Goal: Information Seeking & Learning: Learn about a topic

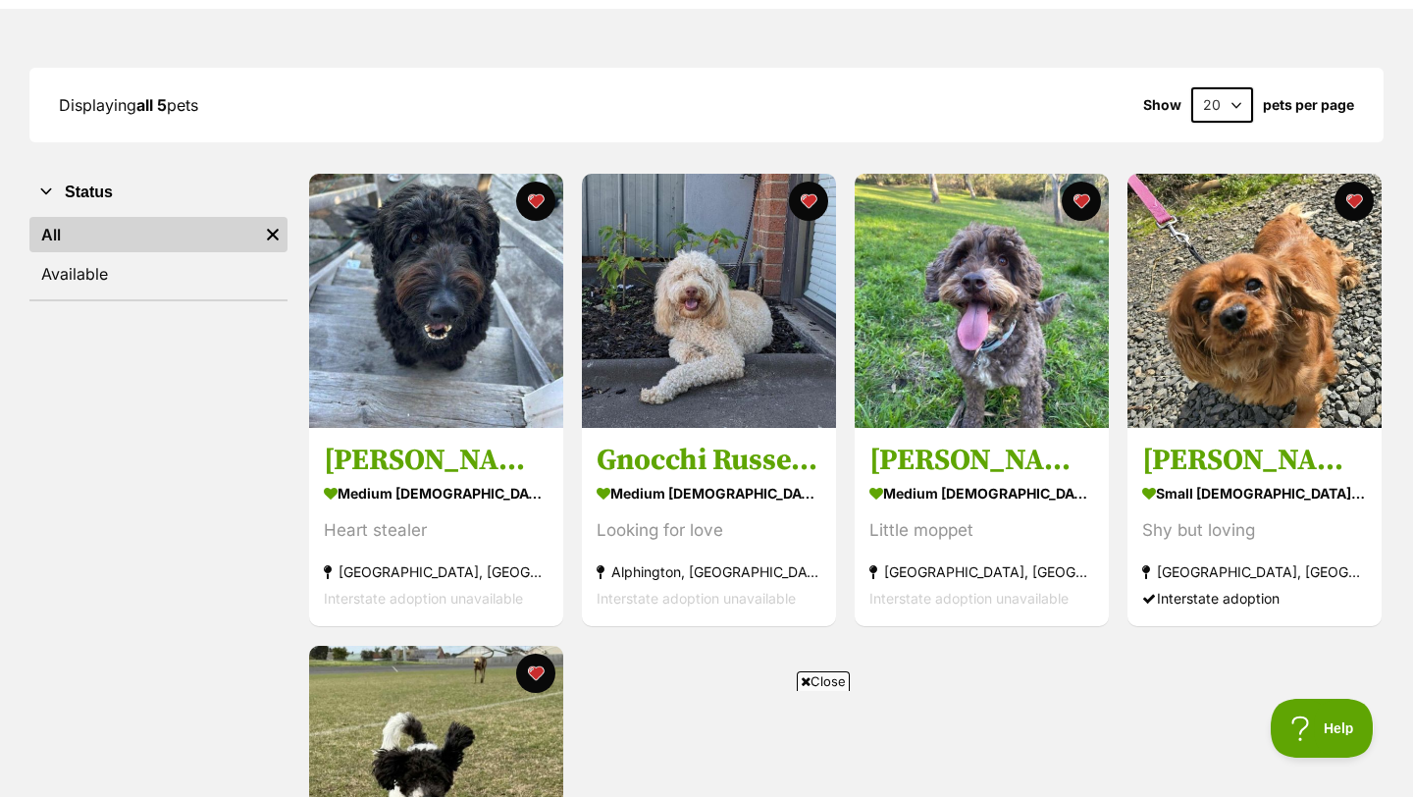
scroll to position [232, 0]
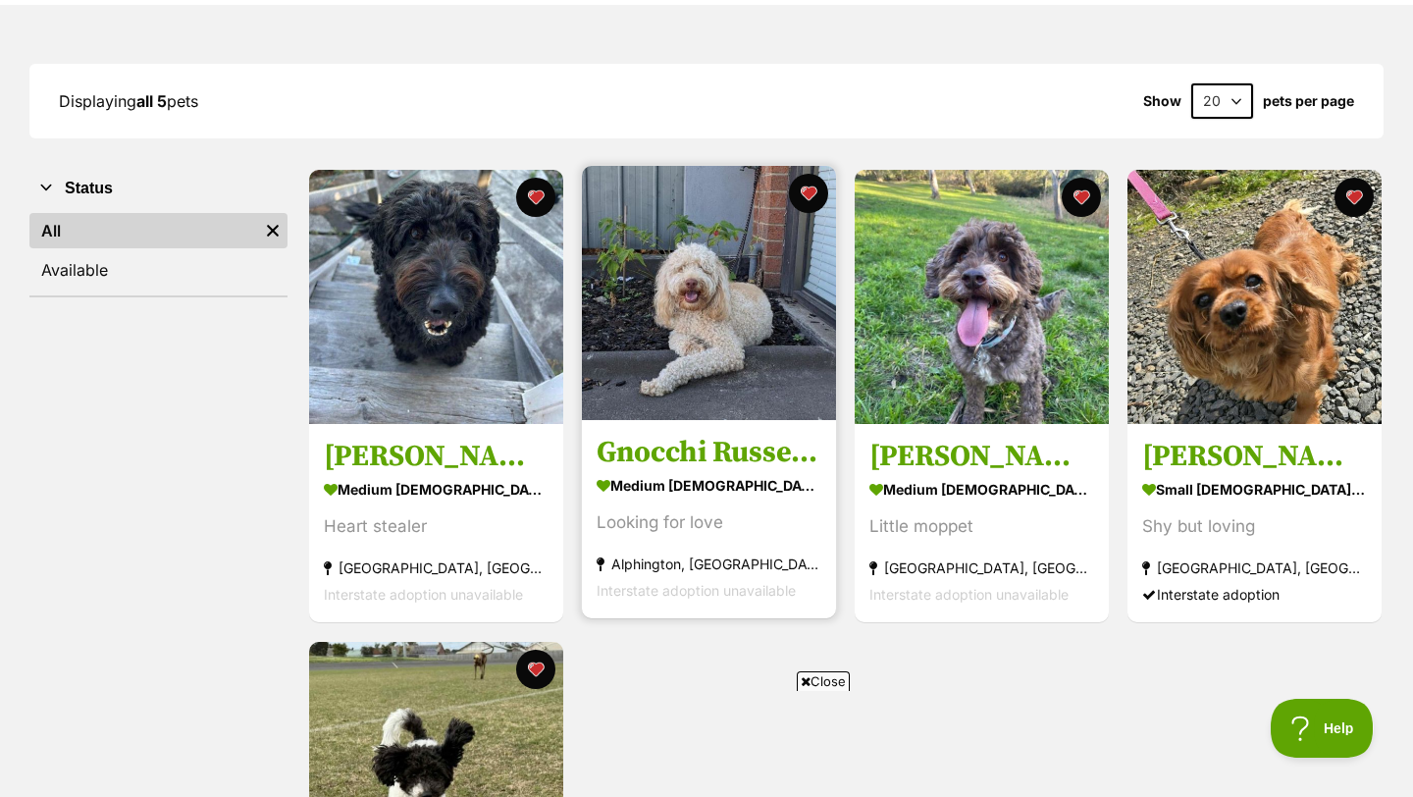
click at [690, 377] on img at bounding box center [709, 293] width 254 height 254
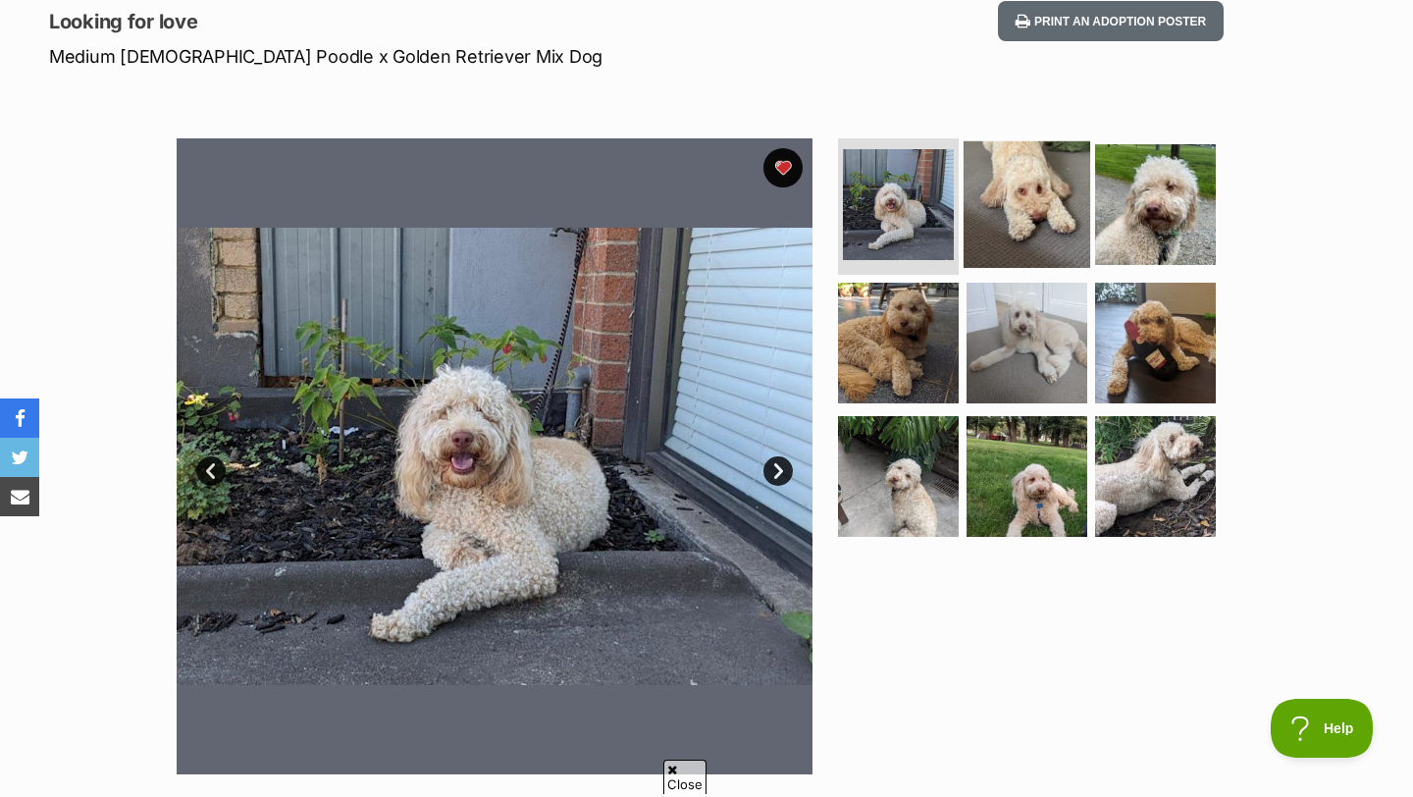
click at [1012, 173] on img at bounding box center [1027, 203] width 127 height 127
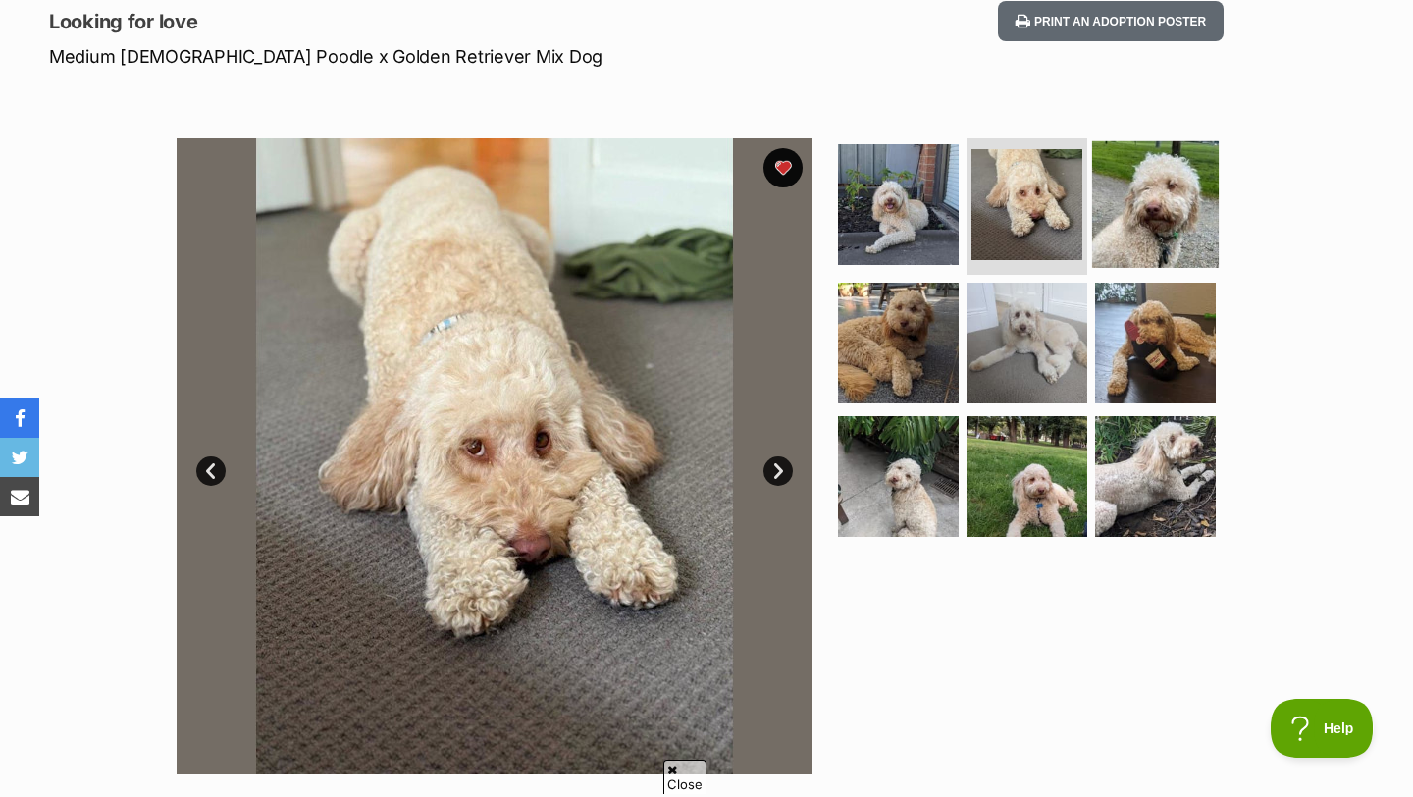
click at [1139, 188] on img at bounding box center [1155, 203] width 127 height 127
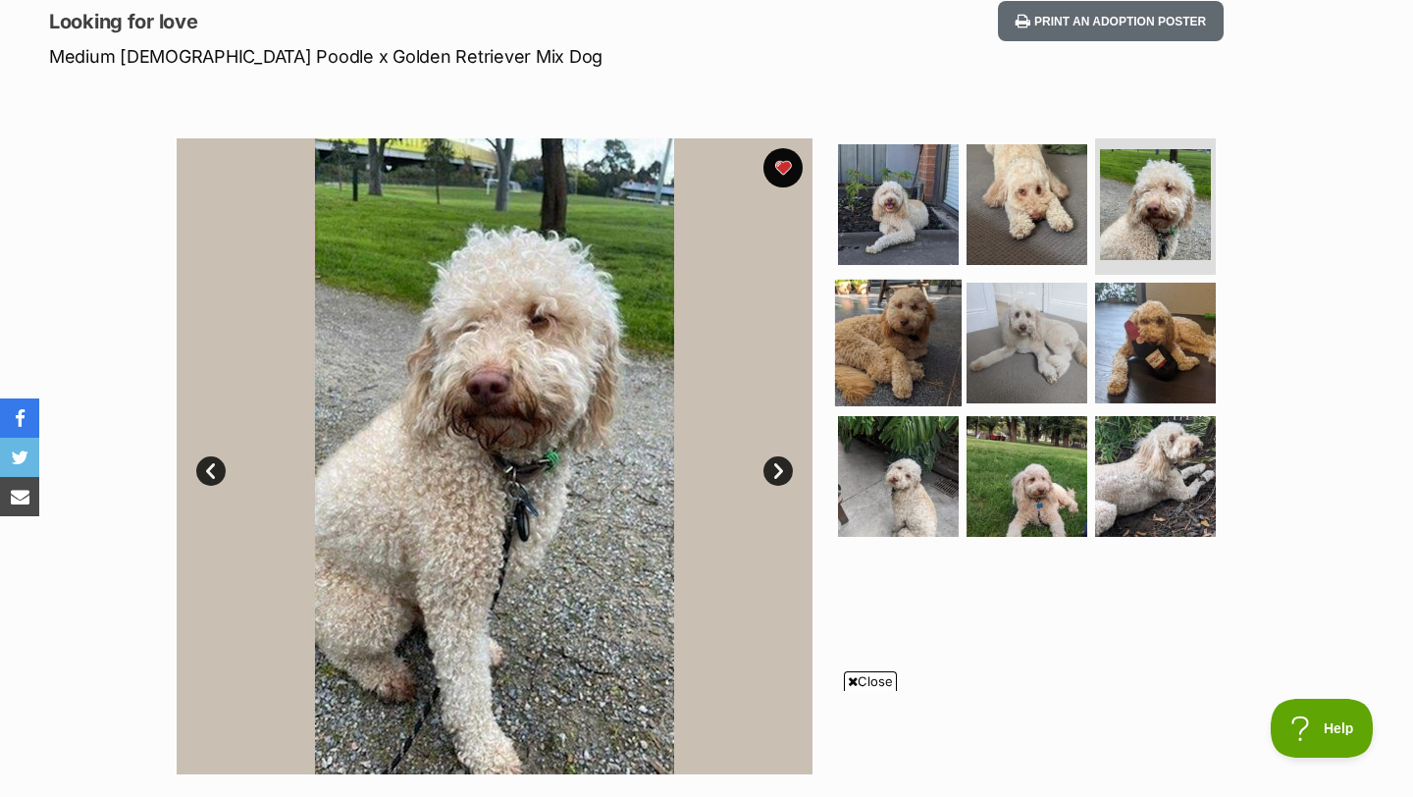
click at [856, 363] on img at bounding box center [898, 343] width 127 height 127
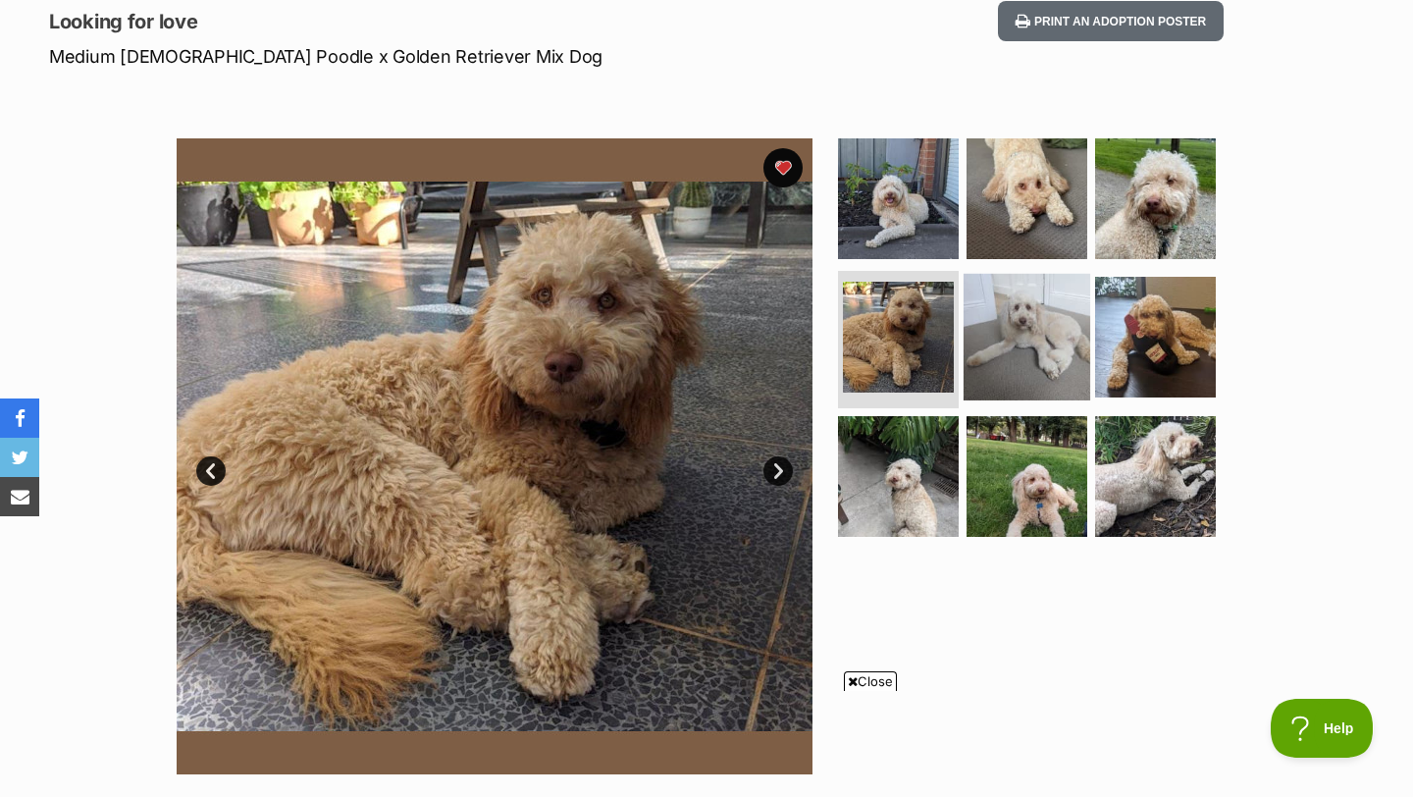
click at [1080, 347] on img at bounding box center [1027, 337] width 127 height 127
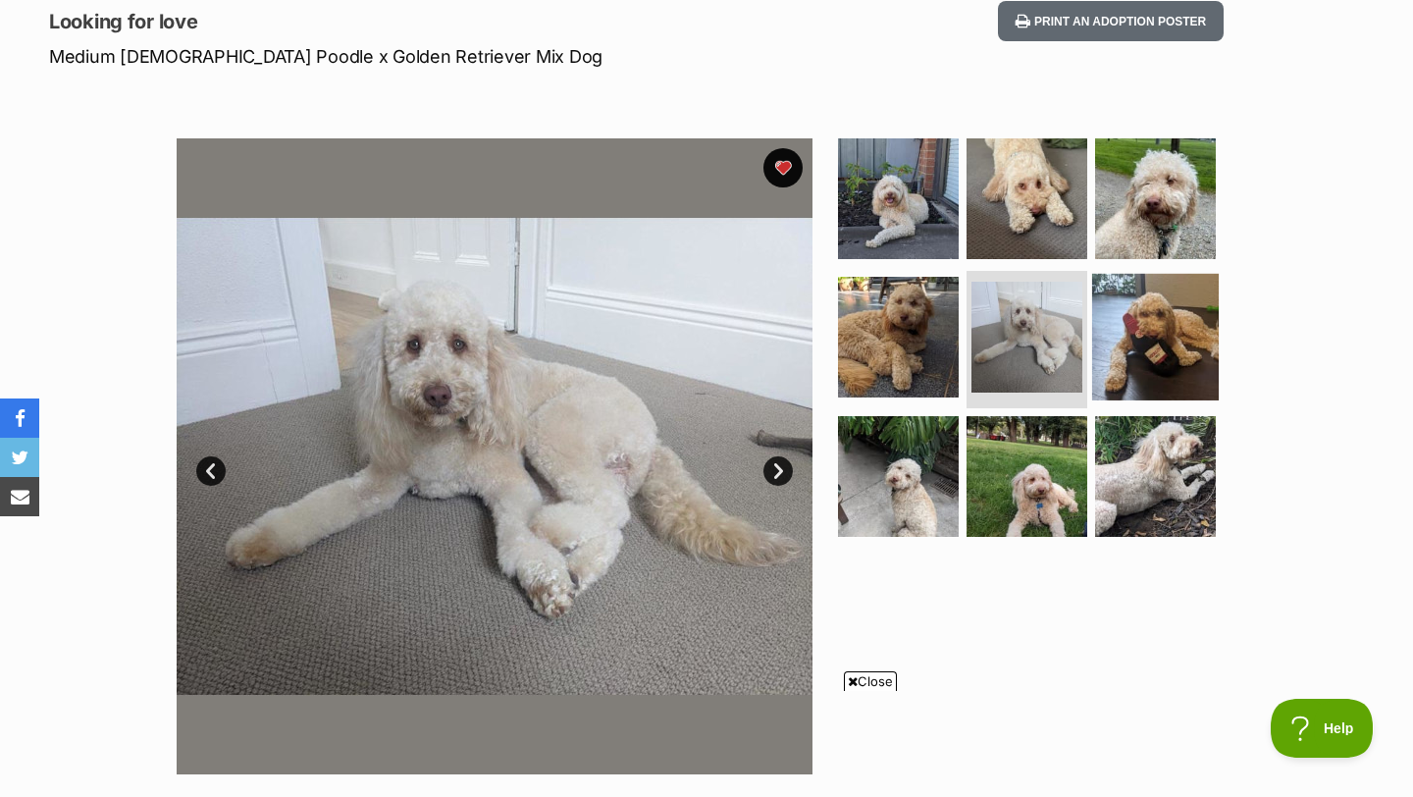
click at [1162, 336] on img at bounding box center [1155, 337] width 127 height 127
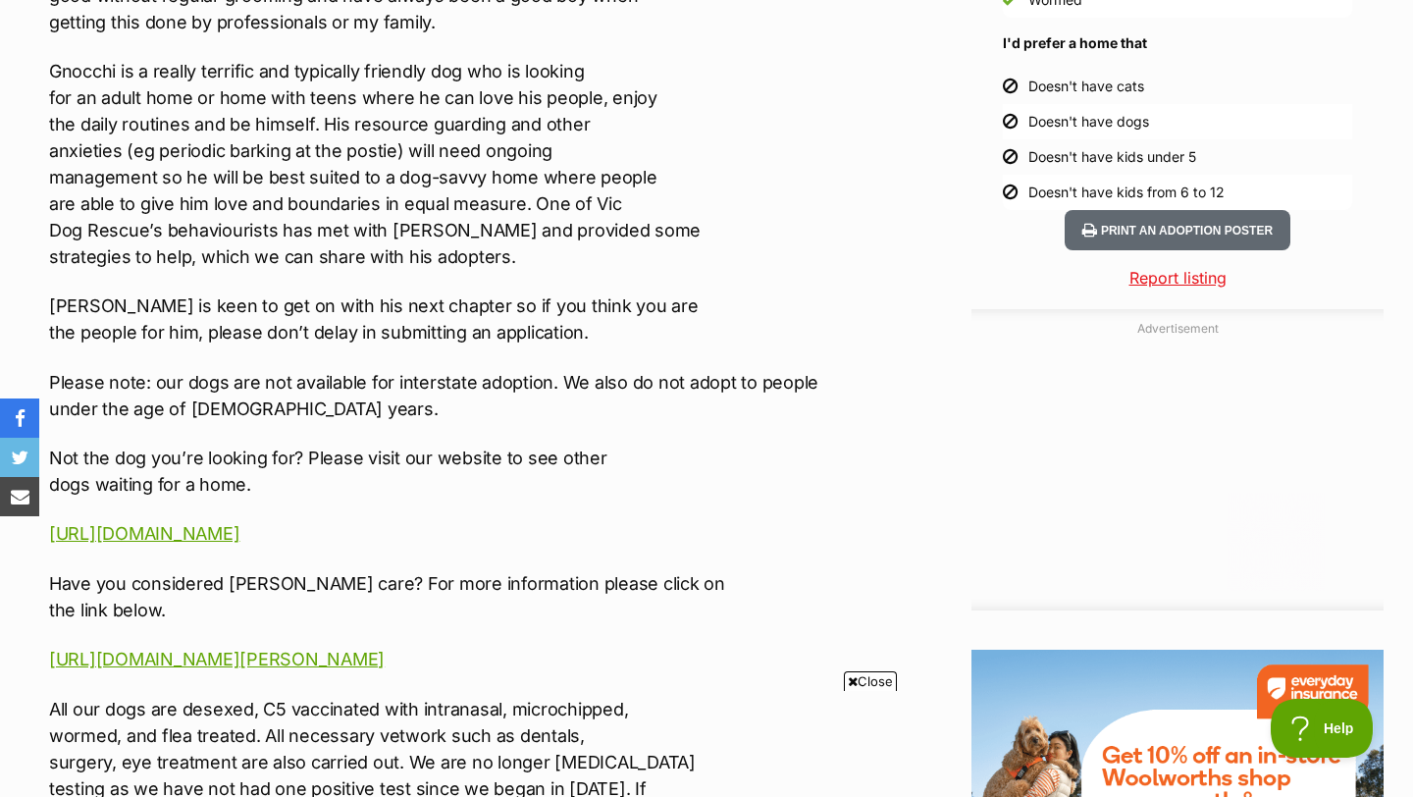
scroll to position [2053, 0]
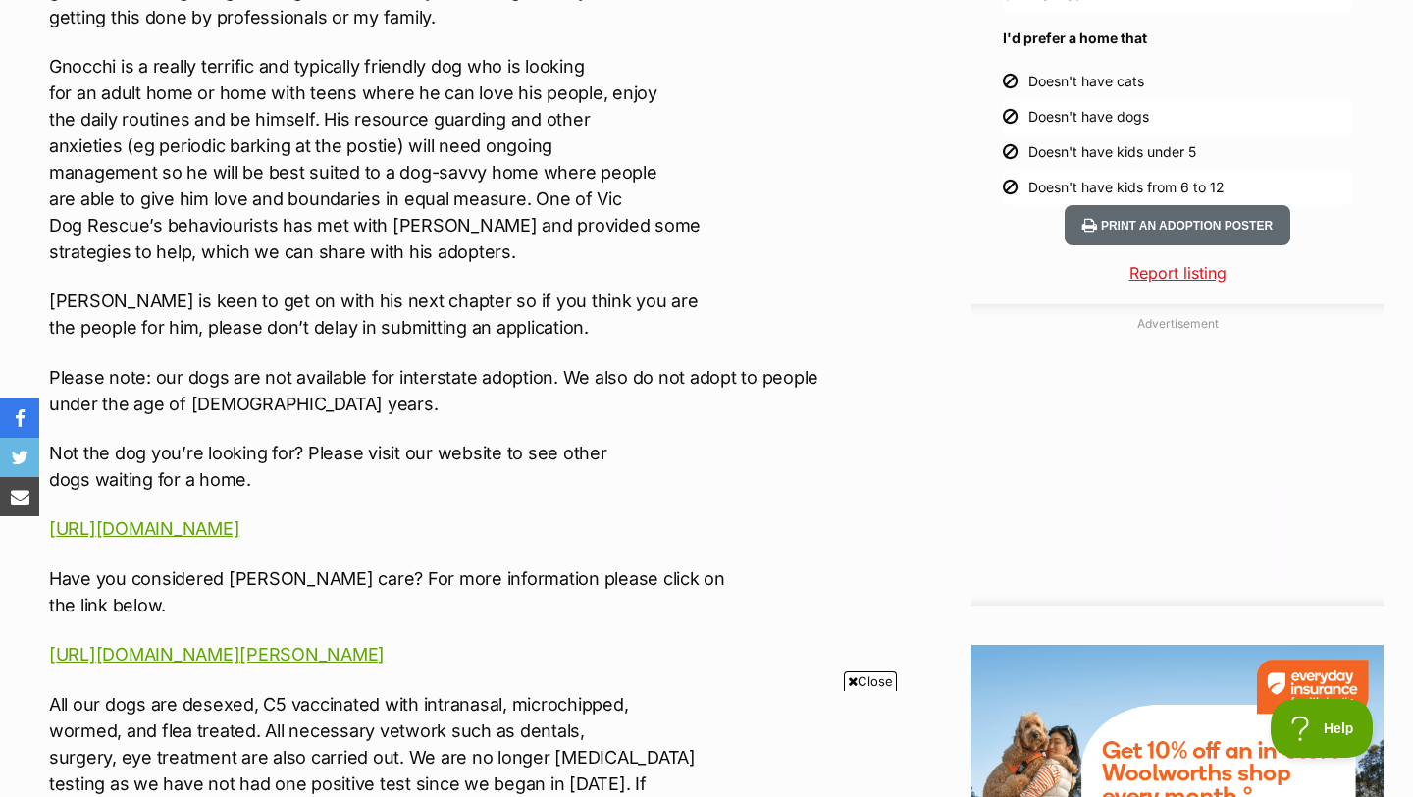
click at [643, 377] on p "Please note: our dogs are not available for interstate adoption. We also do not…" at bounding box center [445, 390] width 793 height 53
click at [199, 401] on p "Please note: our dogs are not available for interstate adoption. We also do not…" at bounding box center [445, 390] width 793 height 53
click at [381, 401] on p "Please note: our dogs are not available for interstate adoption. We also do not…" at bounding box center [445, 390] width 793 height 53
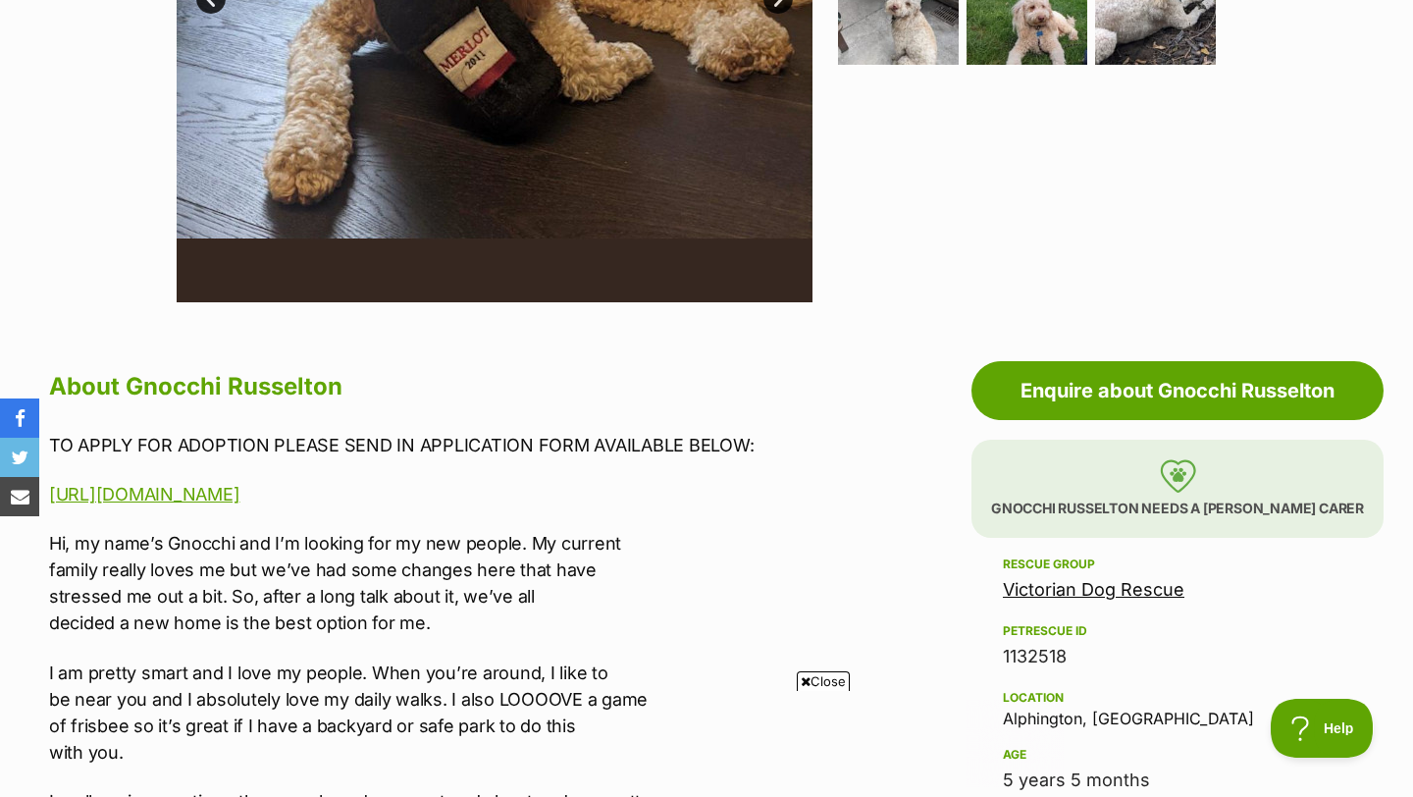
scroll to position [0, 0]
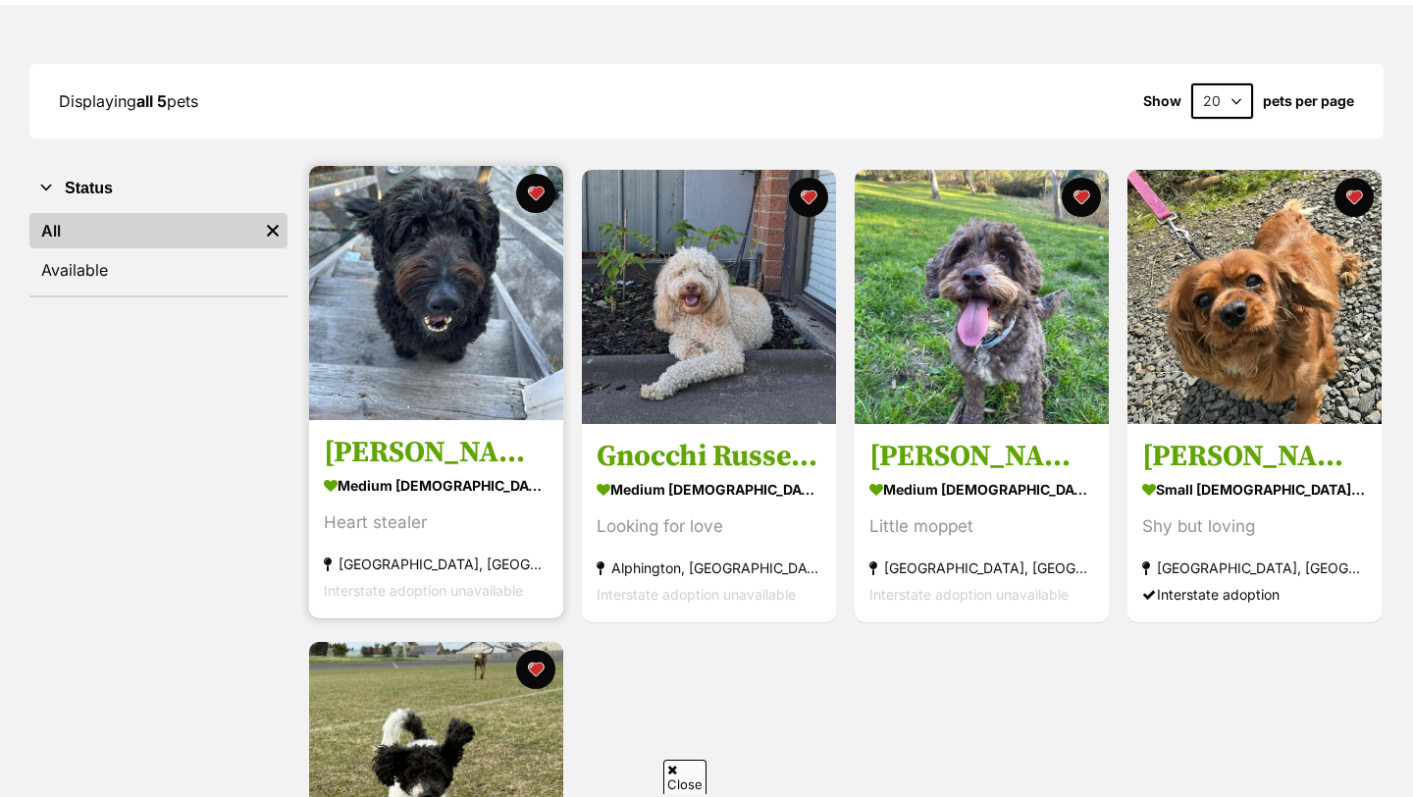
click at [469, 455] on h3 "[PERSON_NAME]" at bounding box center [436, 453] width 225 height 37
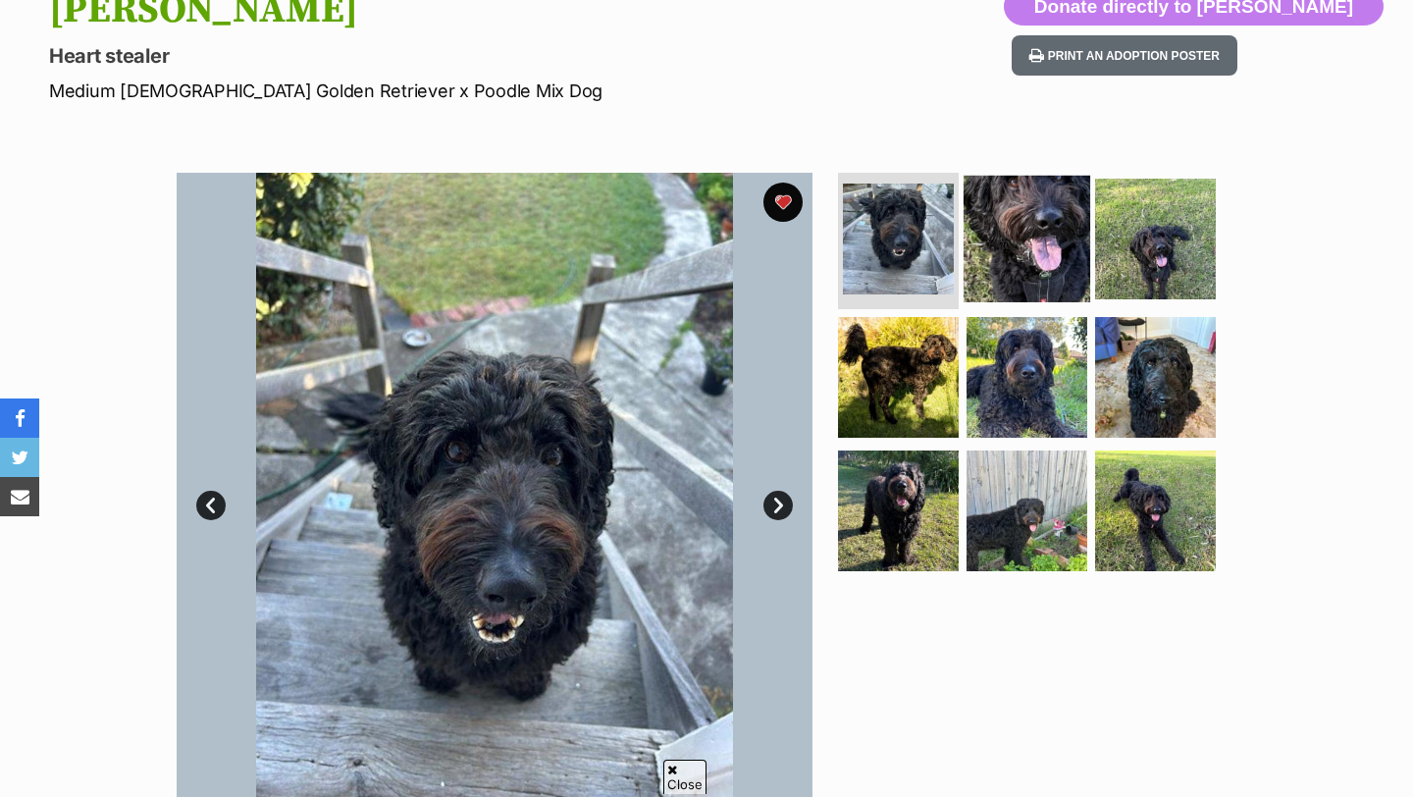
click at [1074, 177] on img at bounding box center [1027, 238] width 127 height 127
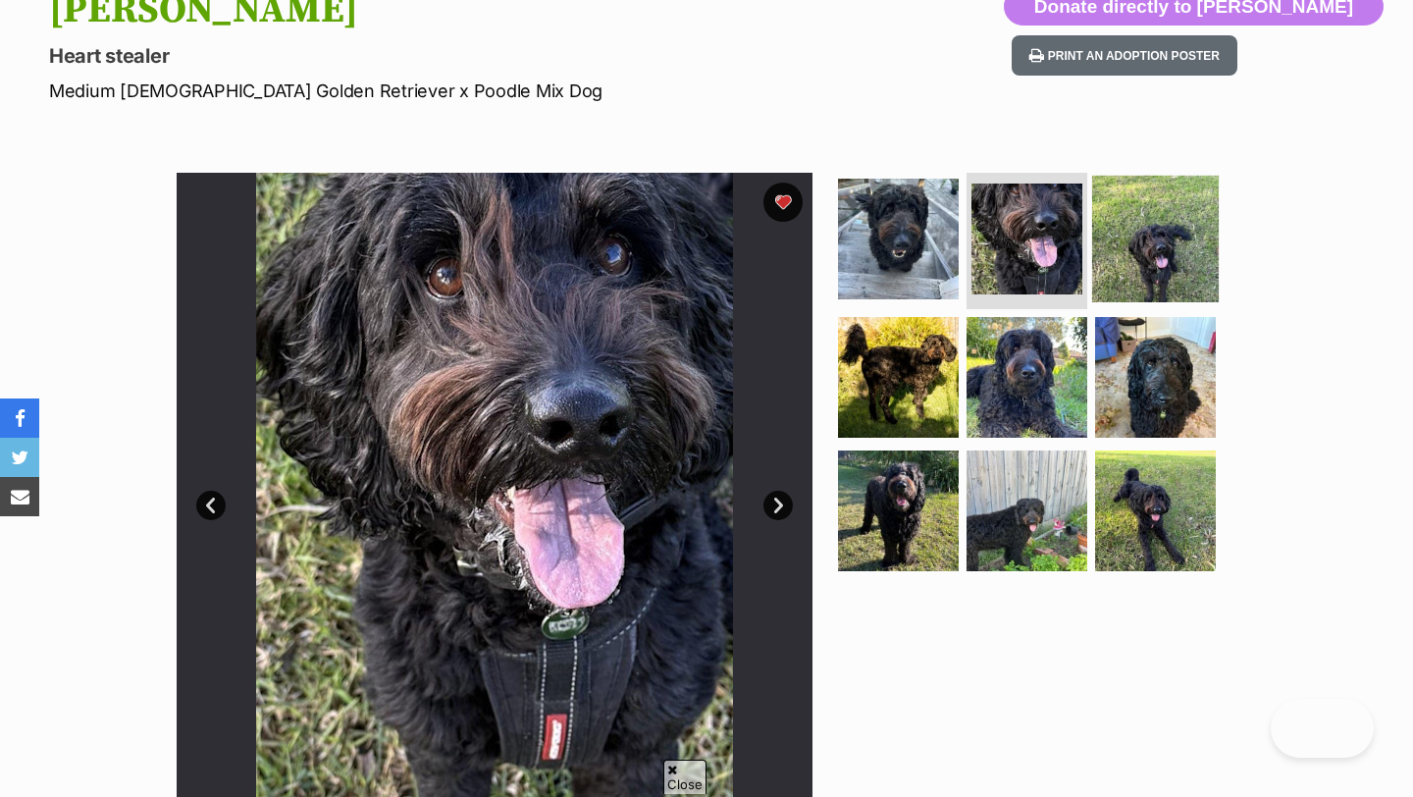
click at [1150, 227] on img at bounding box center [1155, 238] width 127 height 127
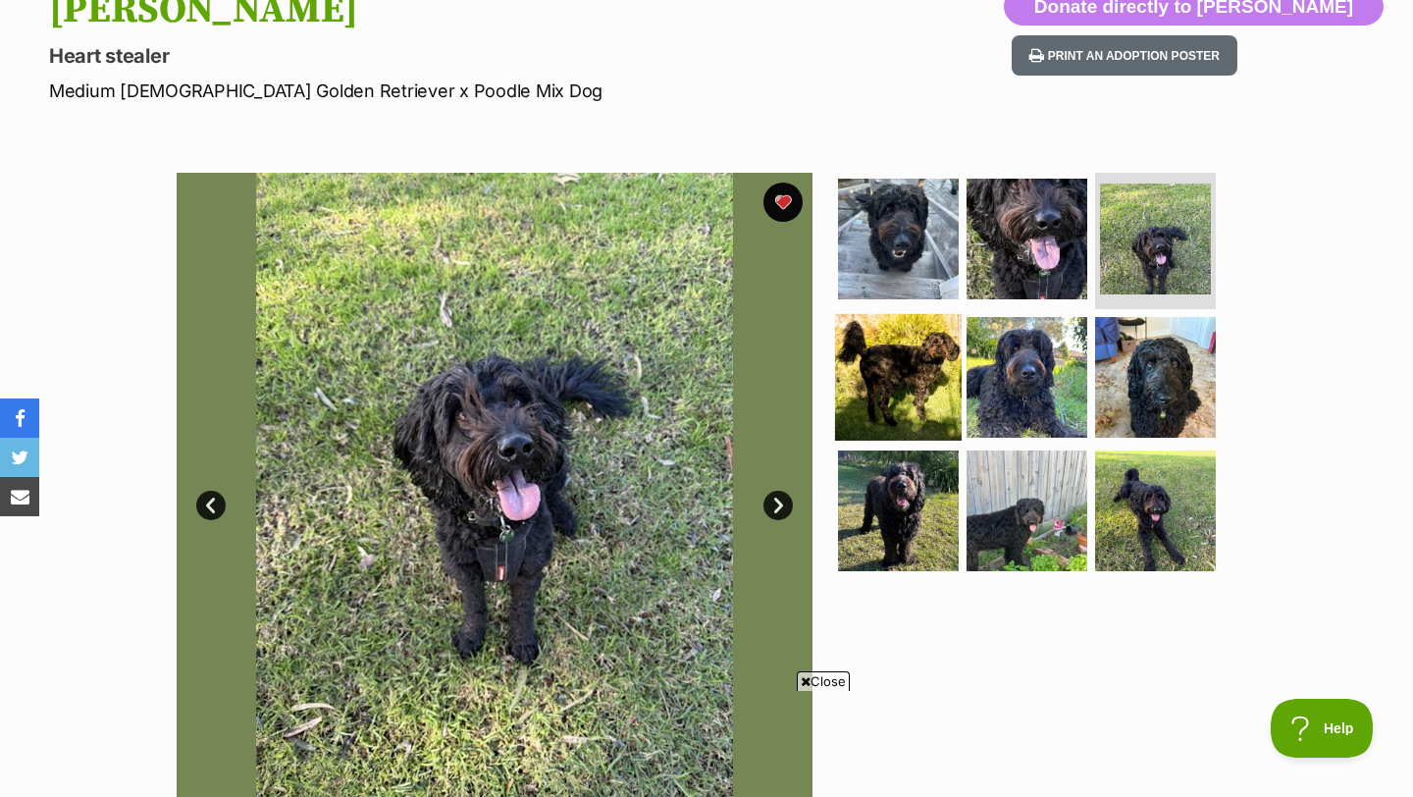
click at [871, 365] on img at bounding box center [898, 377] width 127 height 127
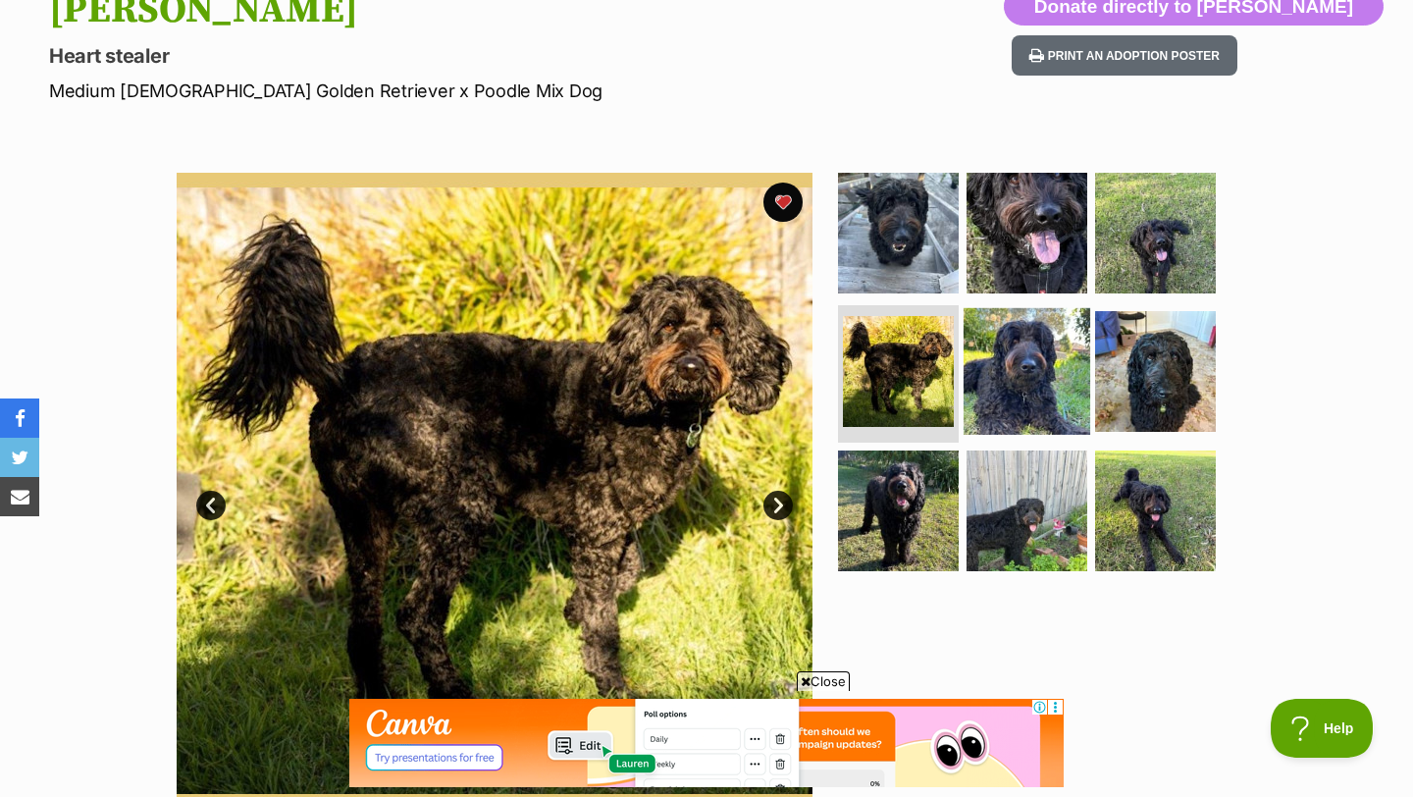
click at [991, 369] on img at bounding box center [1027, 371] width 127 height 127
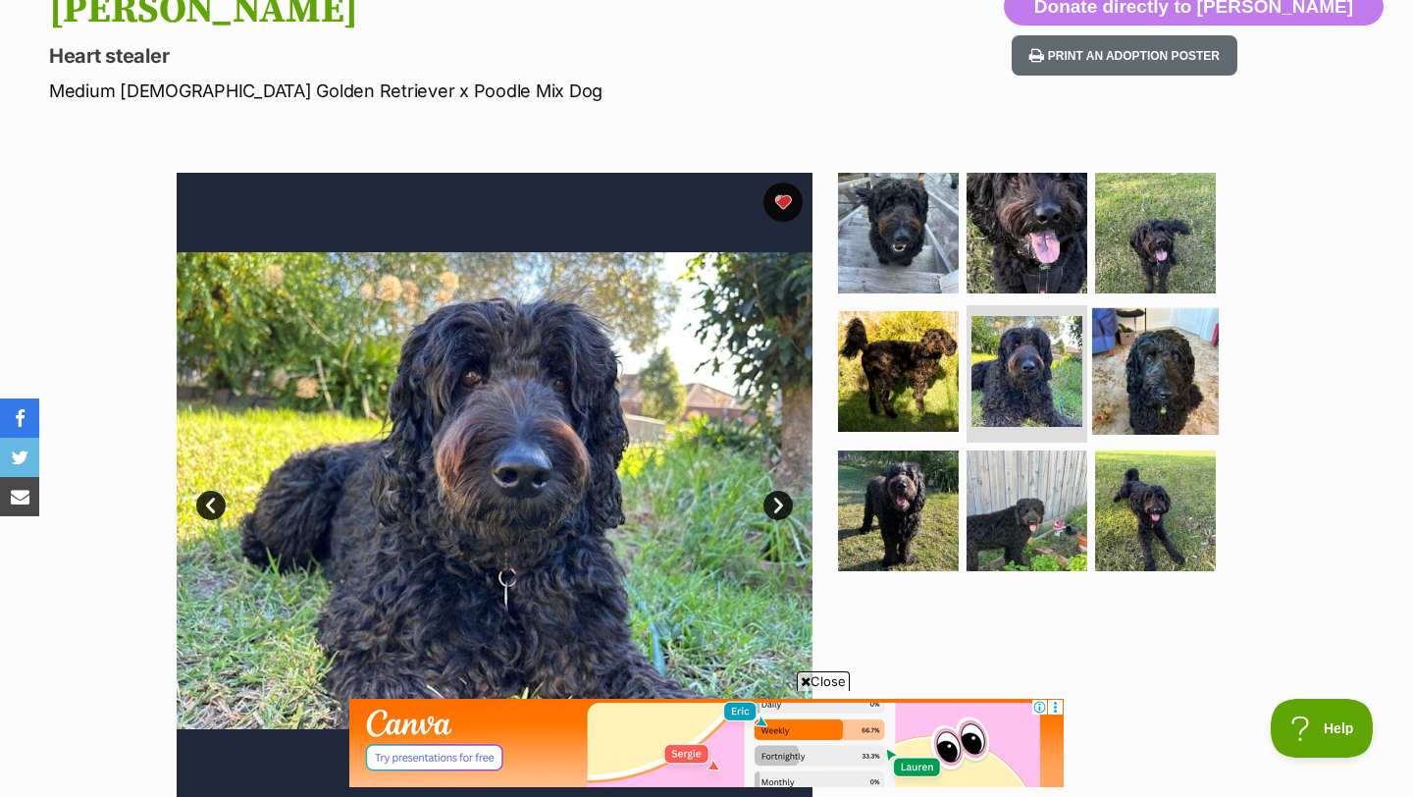
click at [1145, 384] on img at bounding box center [1155, 371] width 127 height 127
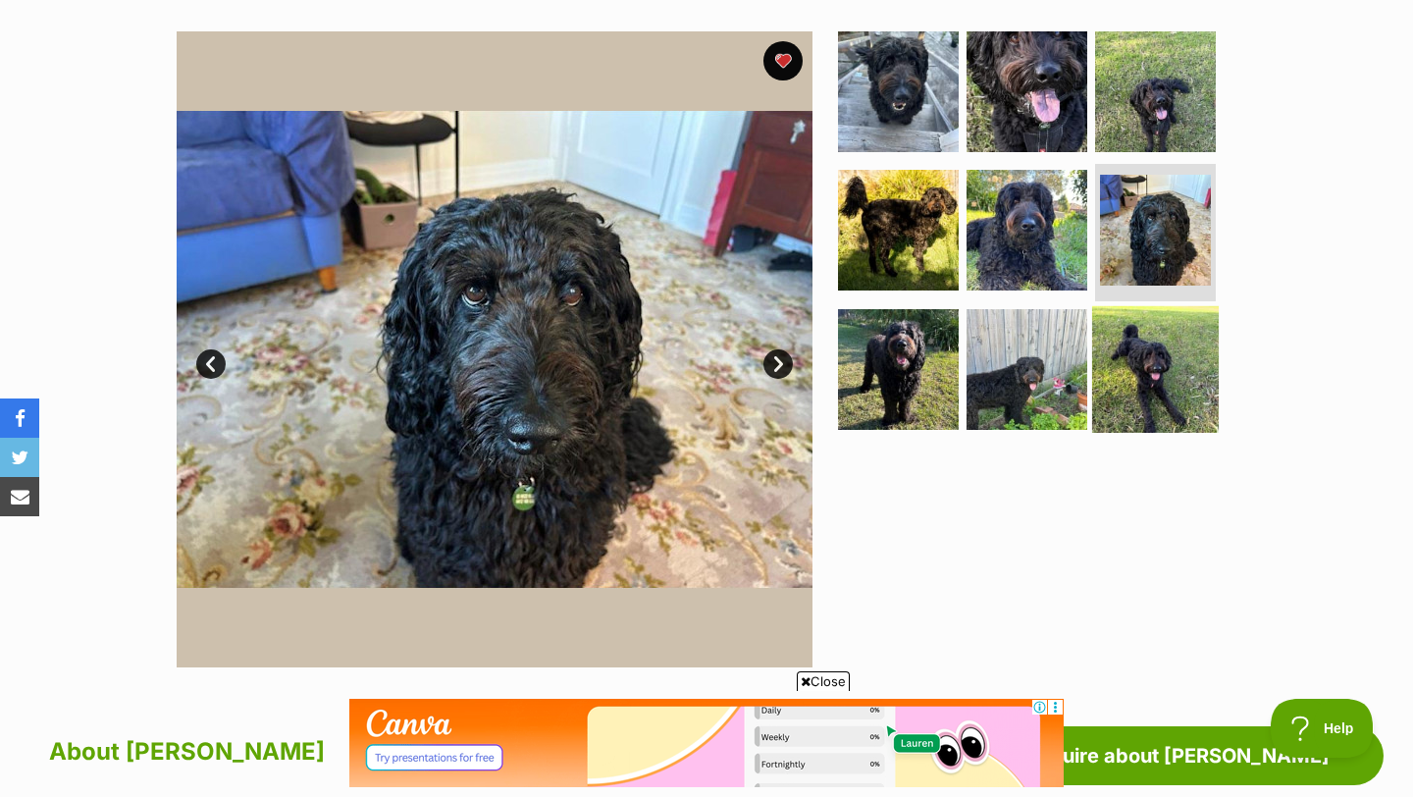
click at [1119, 355] on img at bounding box center [1155, 369] width 127 height 127
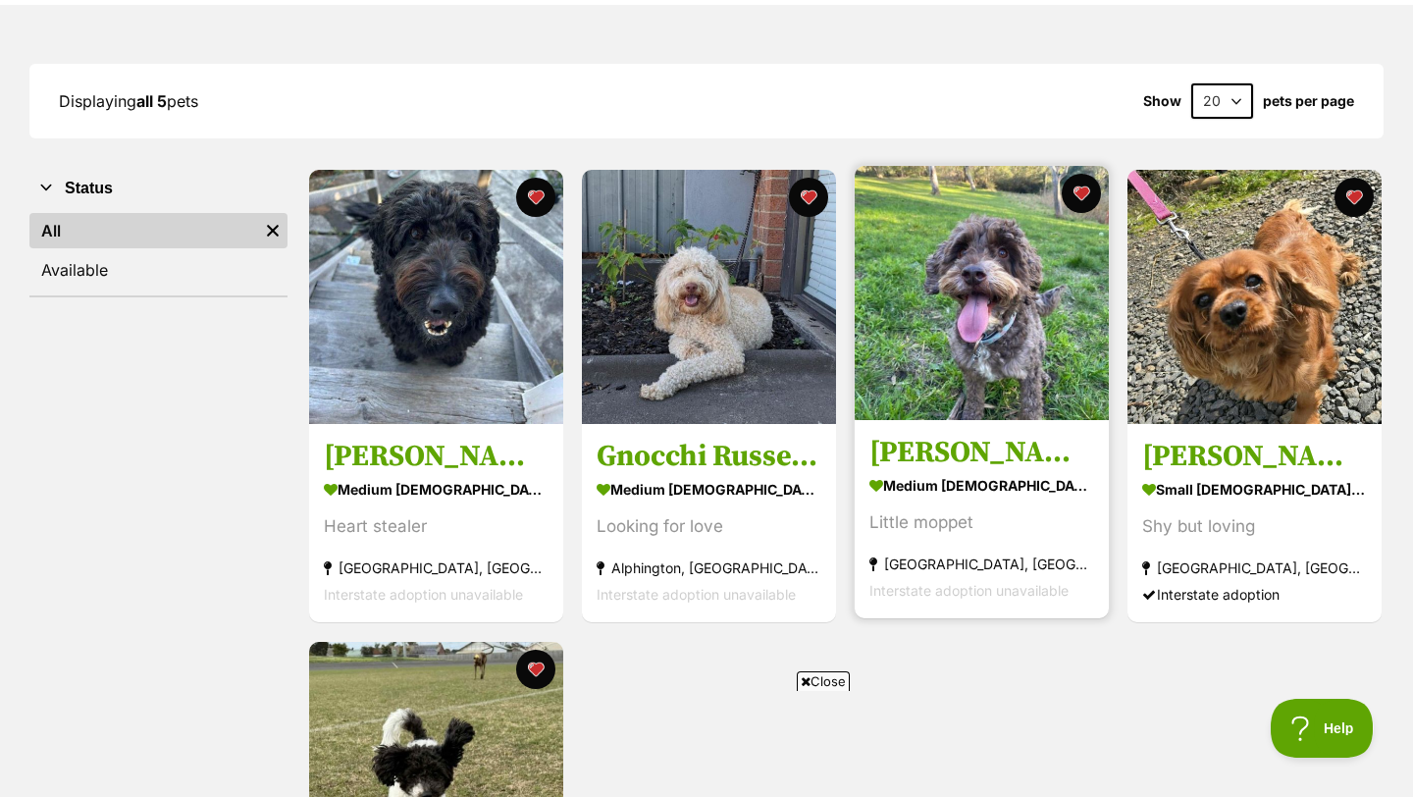
click at [967, 465] on h3 "Milo Russelton" at bounding box center [981, 453] width 225 height 37
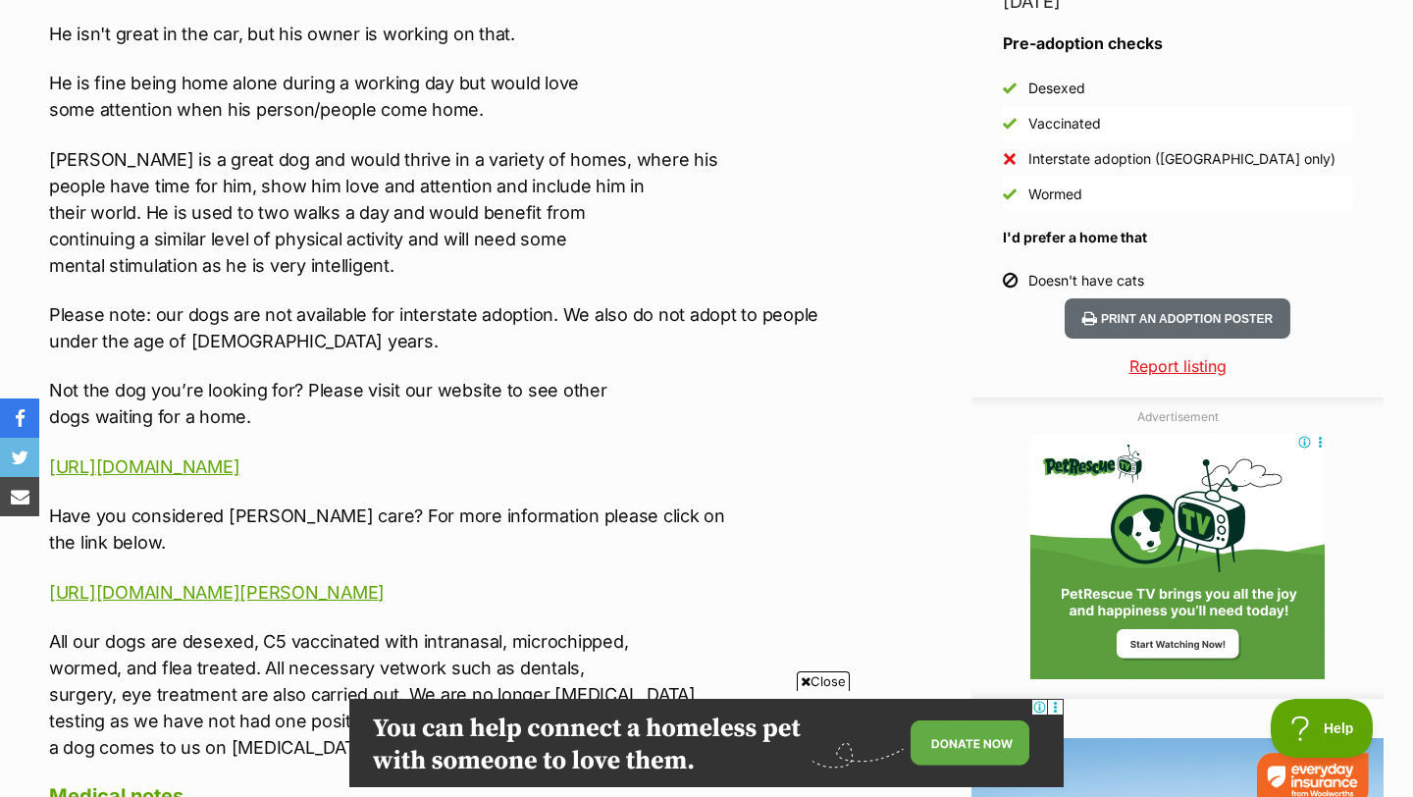
scroll to position [1799, 0]
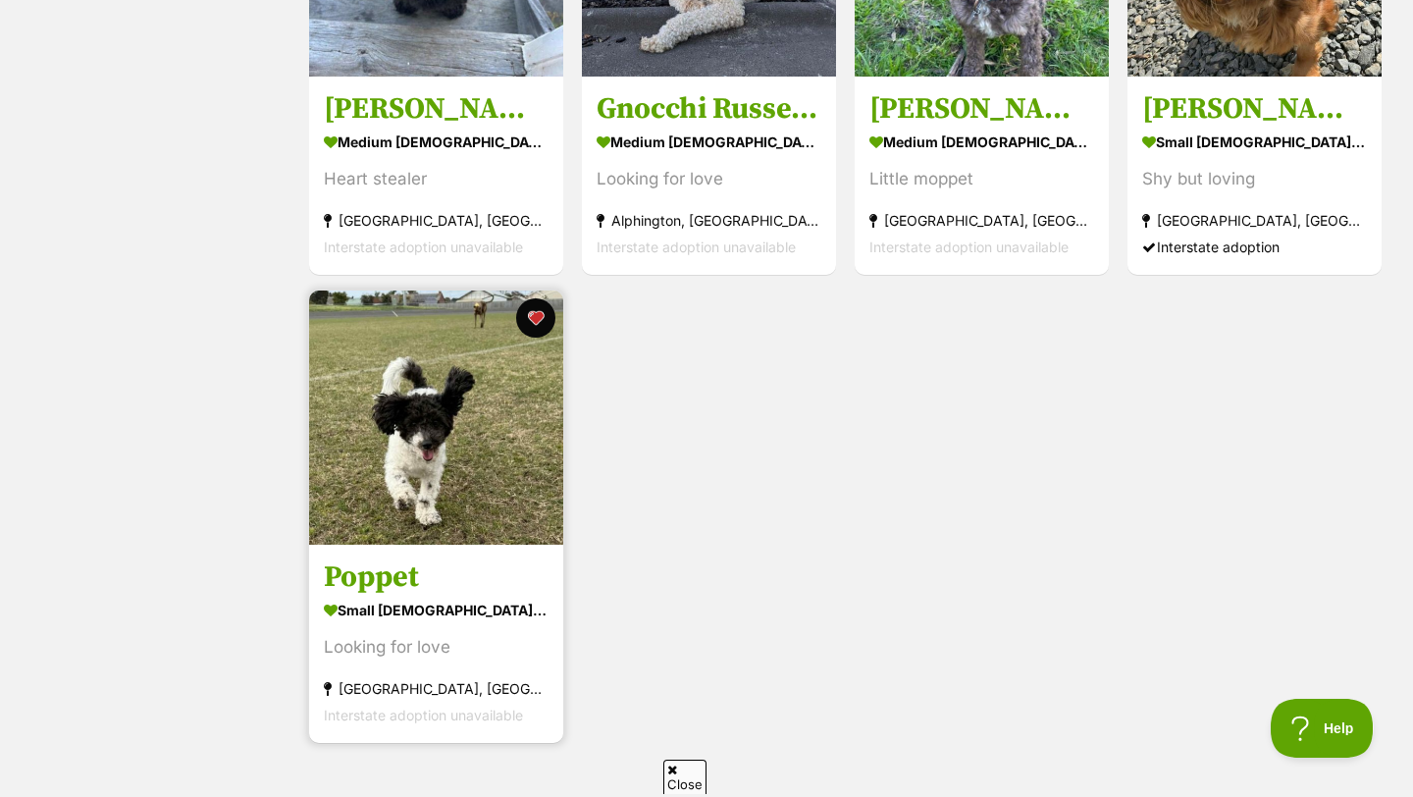
scroll to position [610, 0]
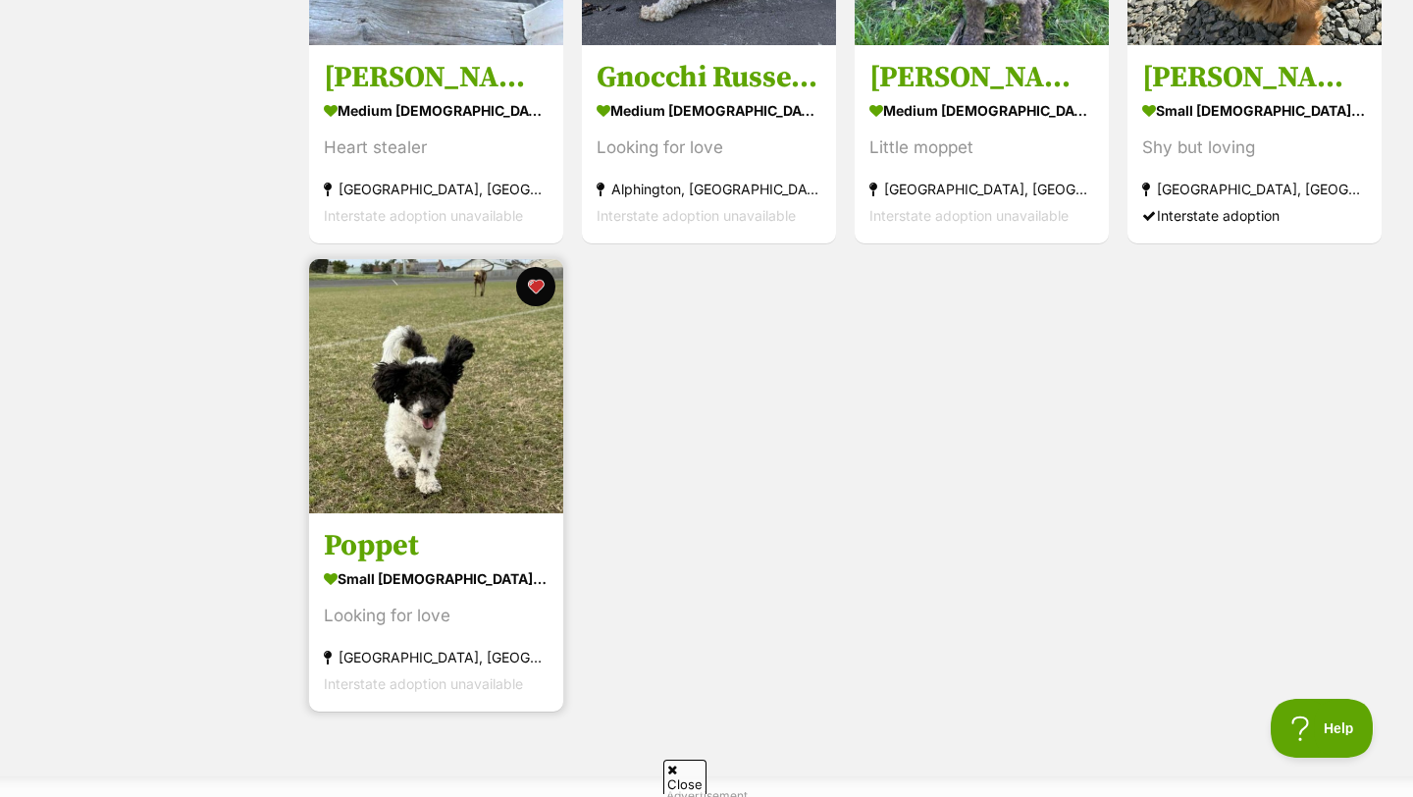
click at [404, 549] on h3 "Poppet" at bounding box center [436, 545] width 225 height 37
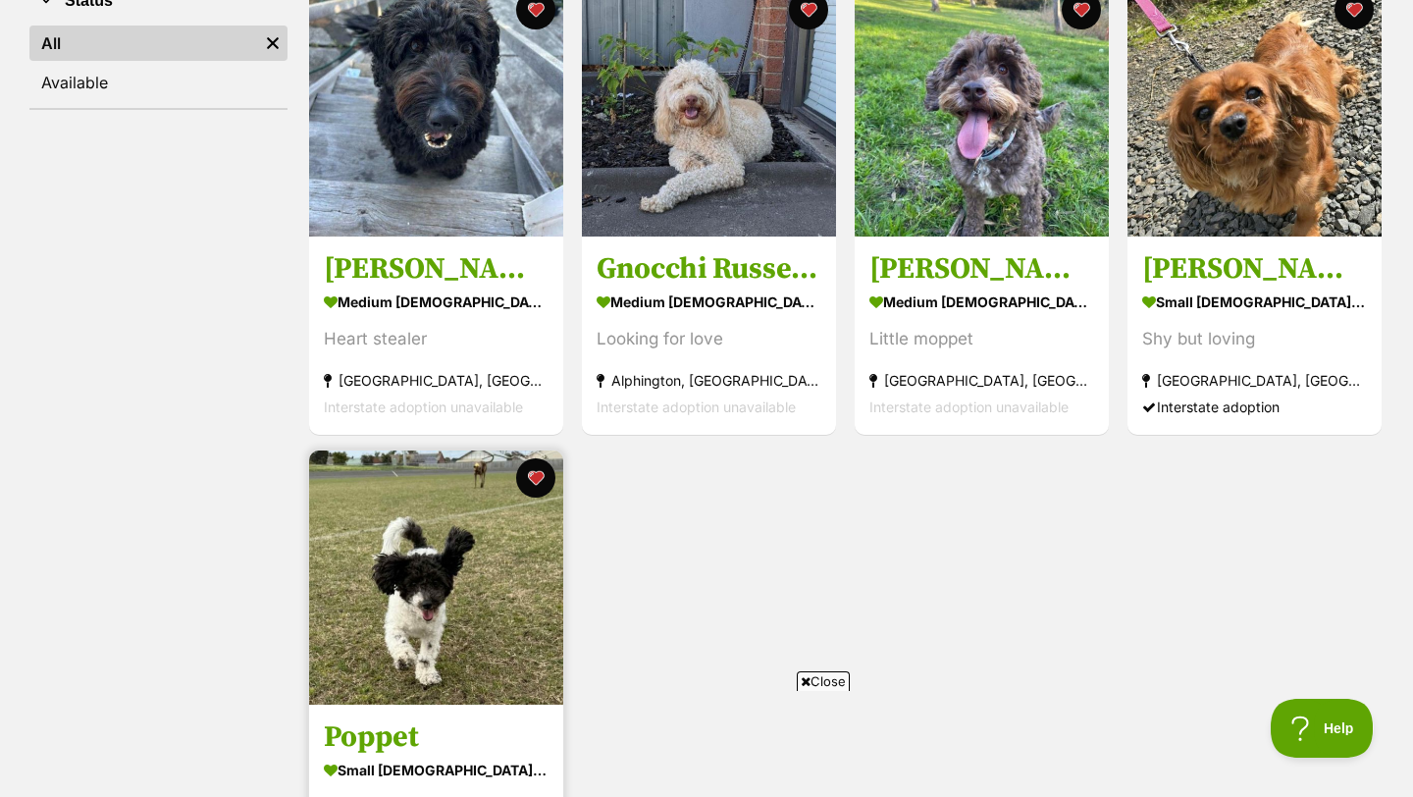
scroll to position [359, 0]
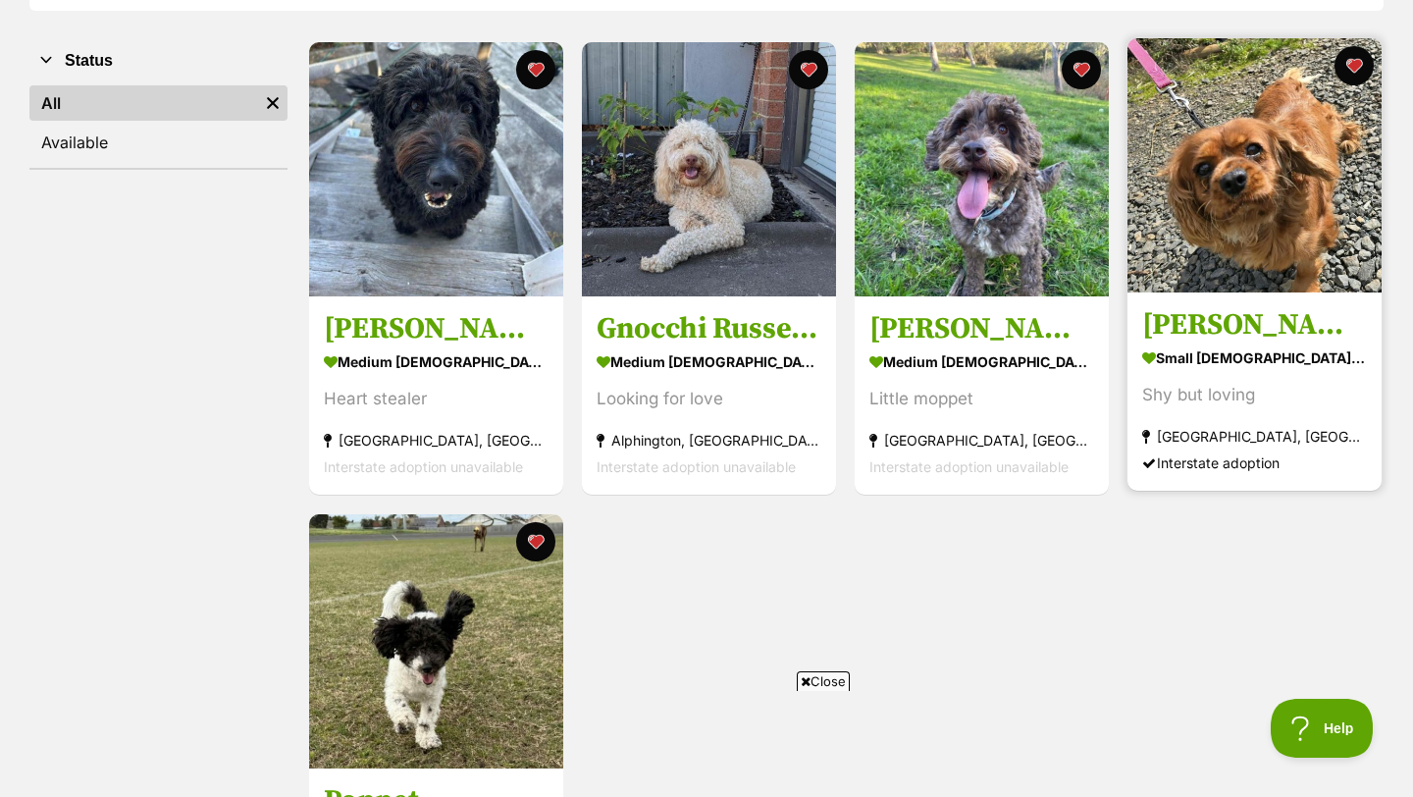
click at [1181, 316] on h3 "[PERSON_NAME]" at bounding box center [1254, 325] width 225 height 37
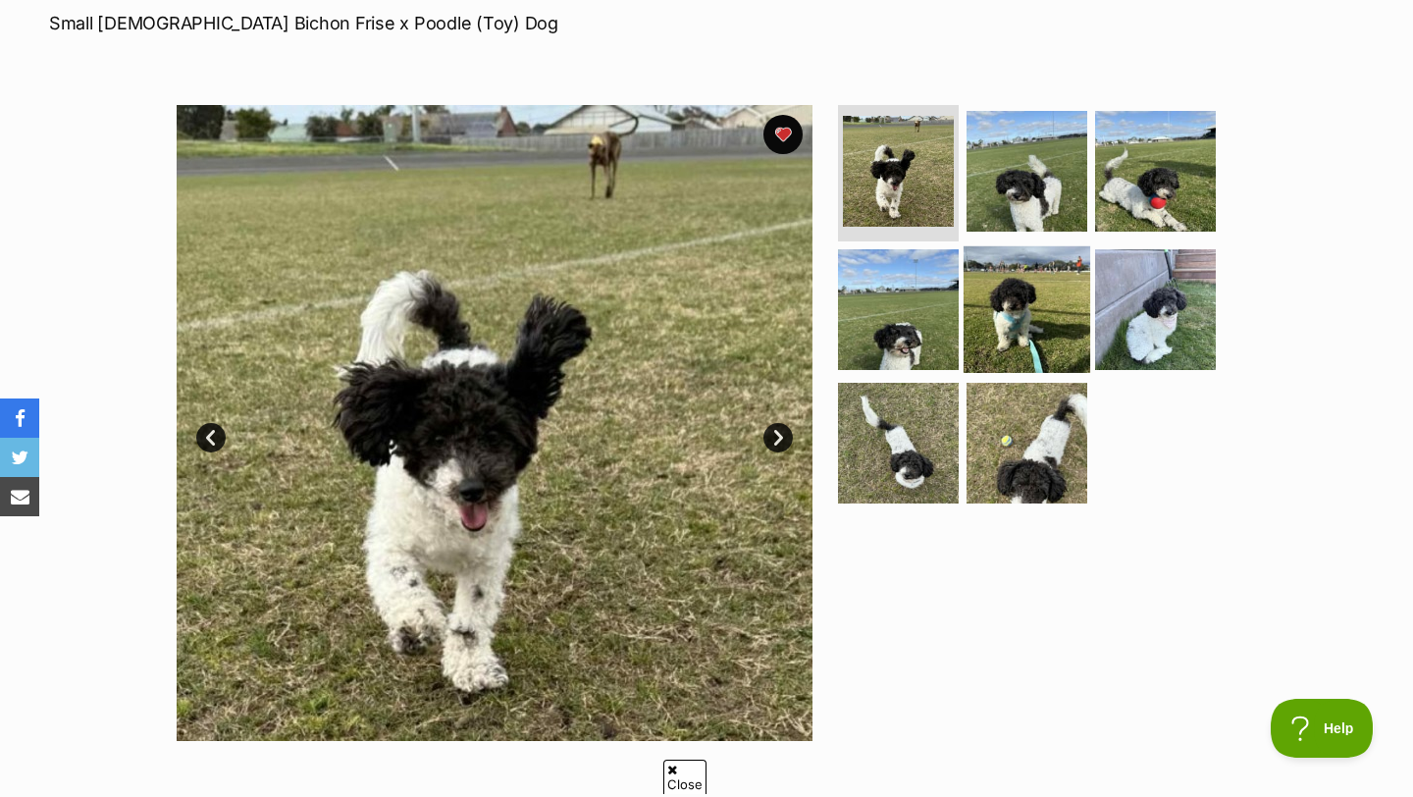
click at [983, 316] on img at bounding box center [1027, 309] width 127 height 127
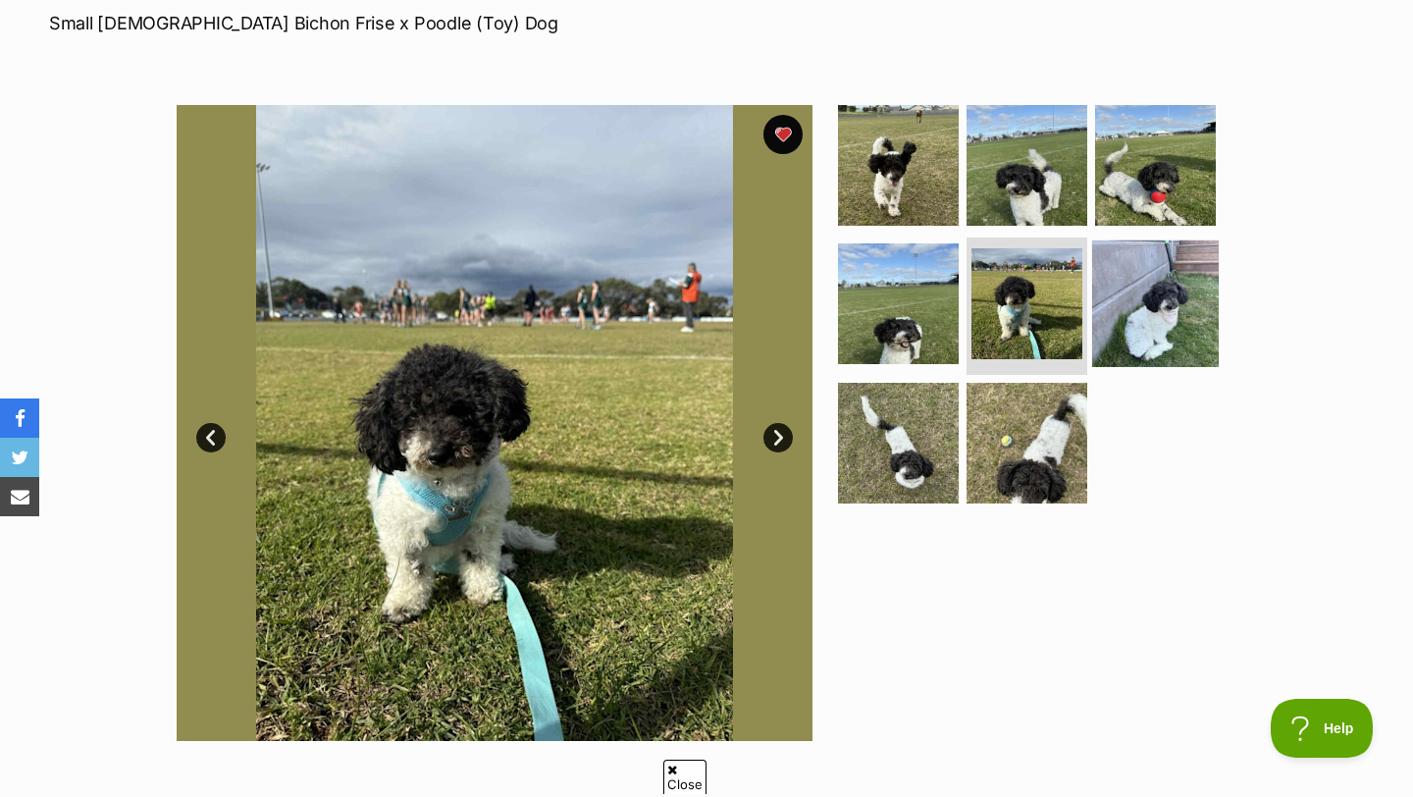
click at [1116, 299] on img at bounding box center [1155, 303] width 127 height 127
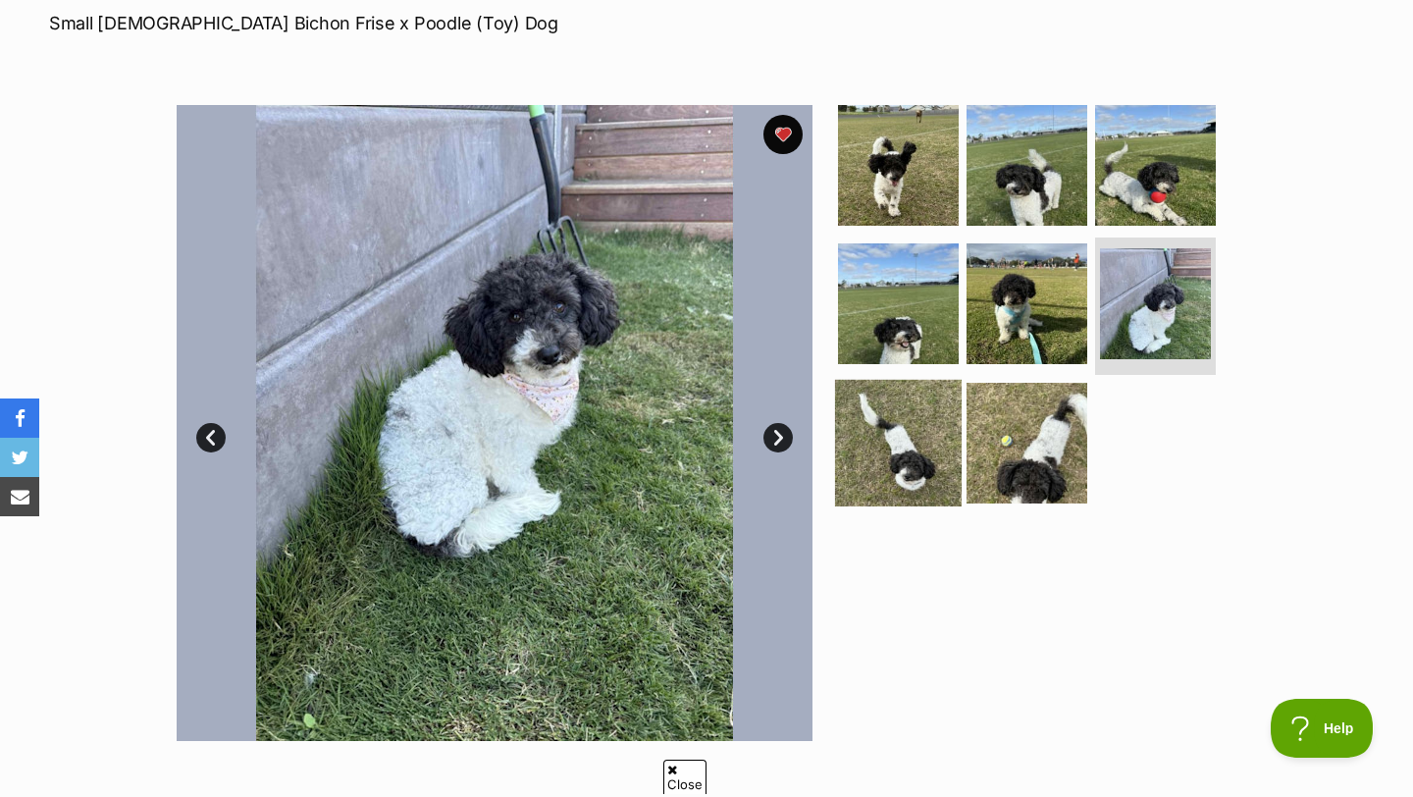
click at [934, 420] on img at bounding box center [898, 443] width 127 height 127
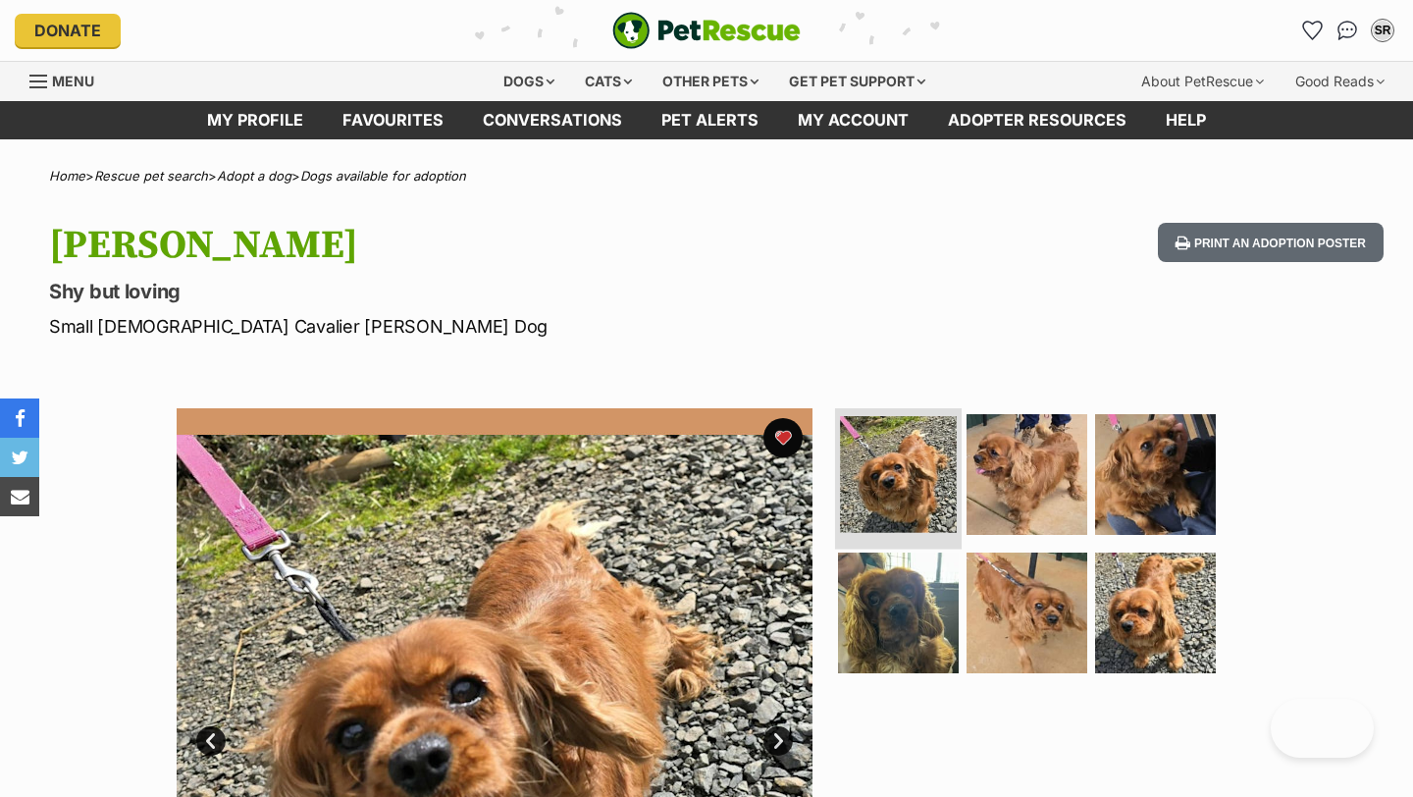
click at [936, 518] on img at bounding box center [898, 474] width 117 height 117
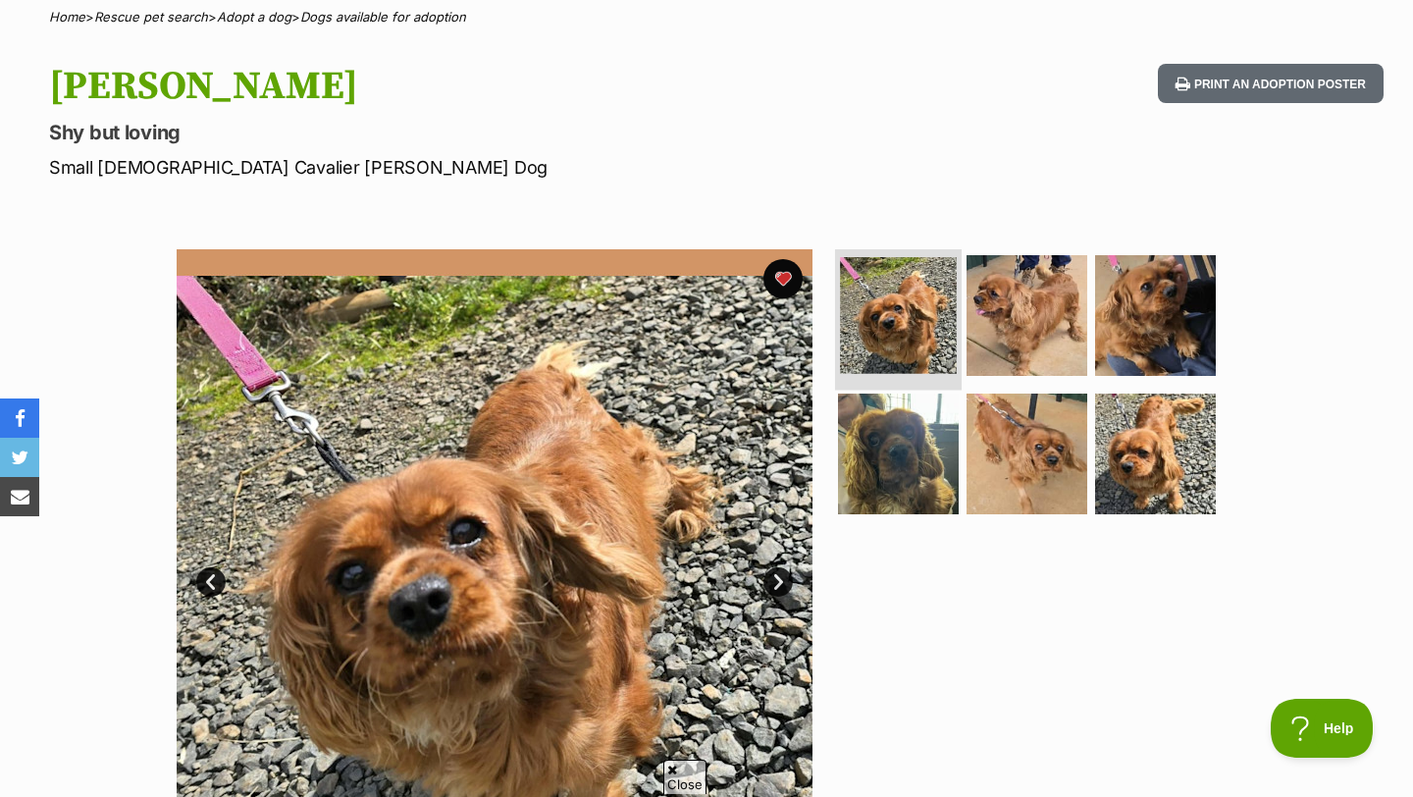
scroll to position [252, 0]
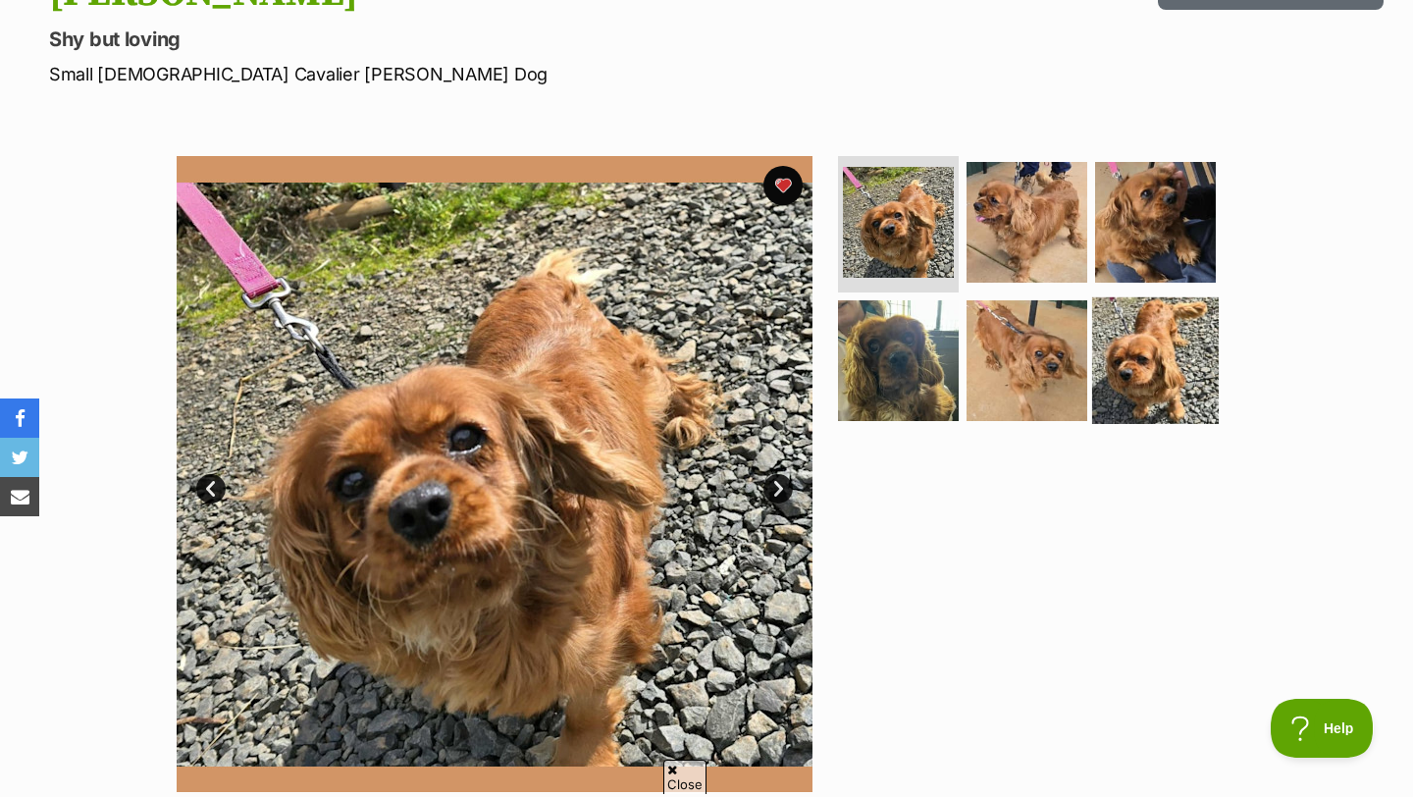
click at [1130, 362] on img at bounding box center [1155, 360] width 127 height 127
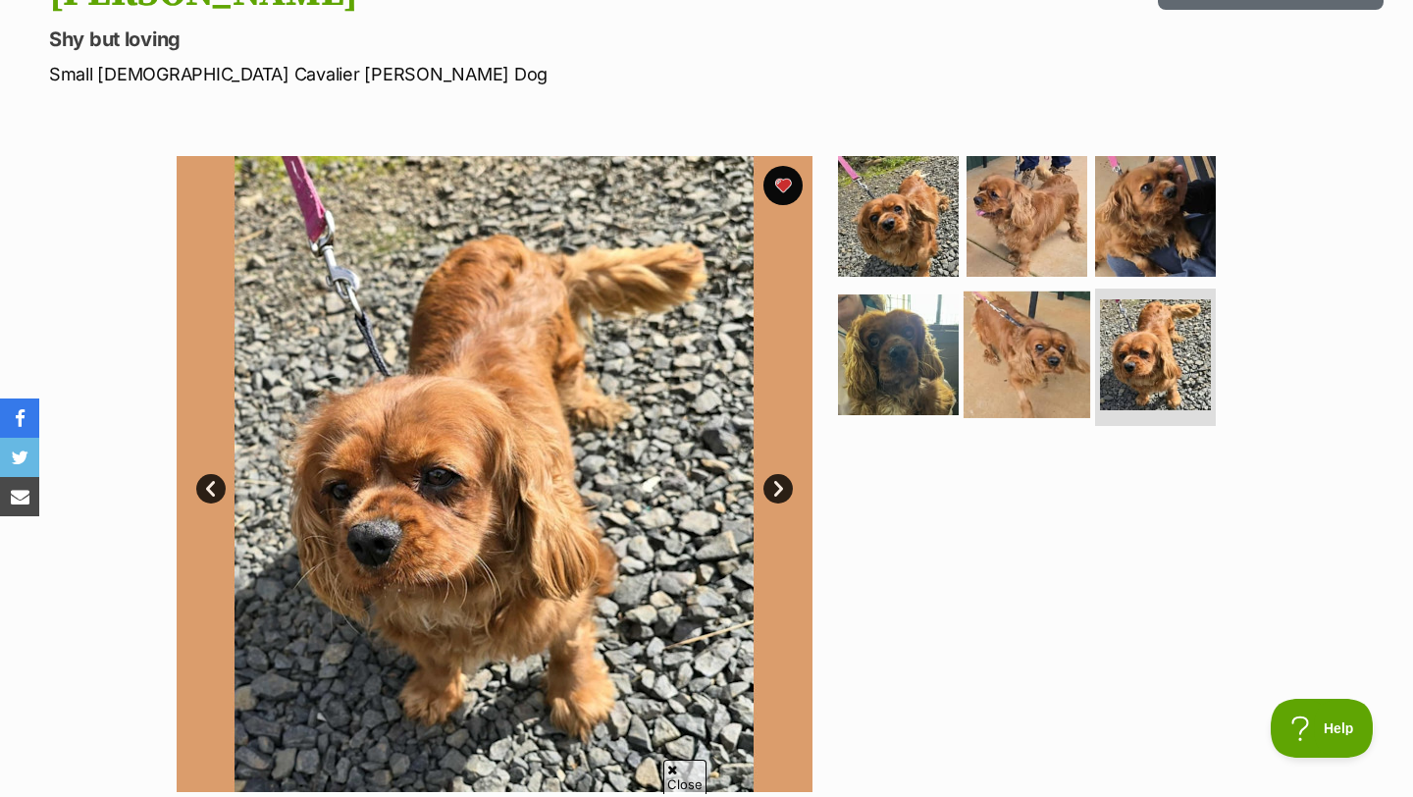
scroll to position [0, 0]
click at [1079, 372] on img at bounding box center [1027, 354] width 127 height 127
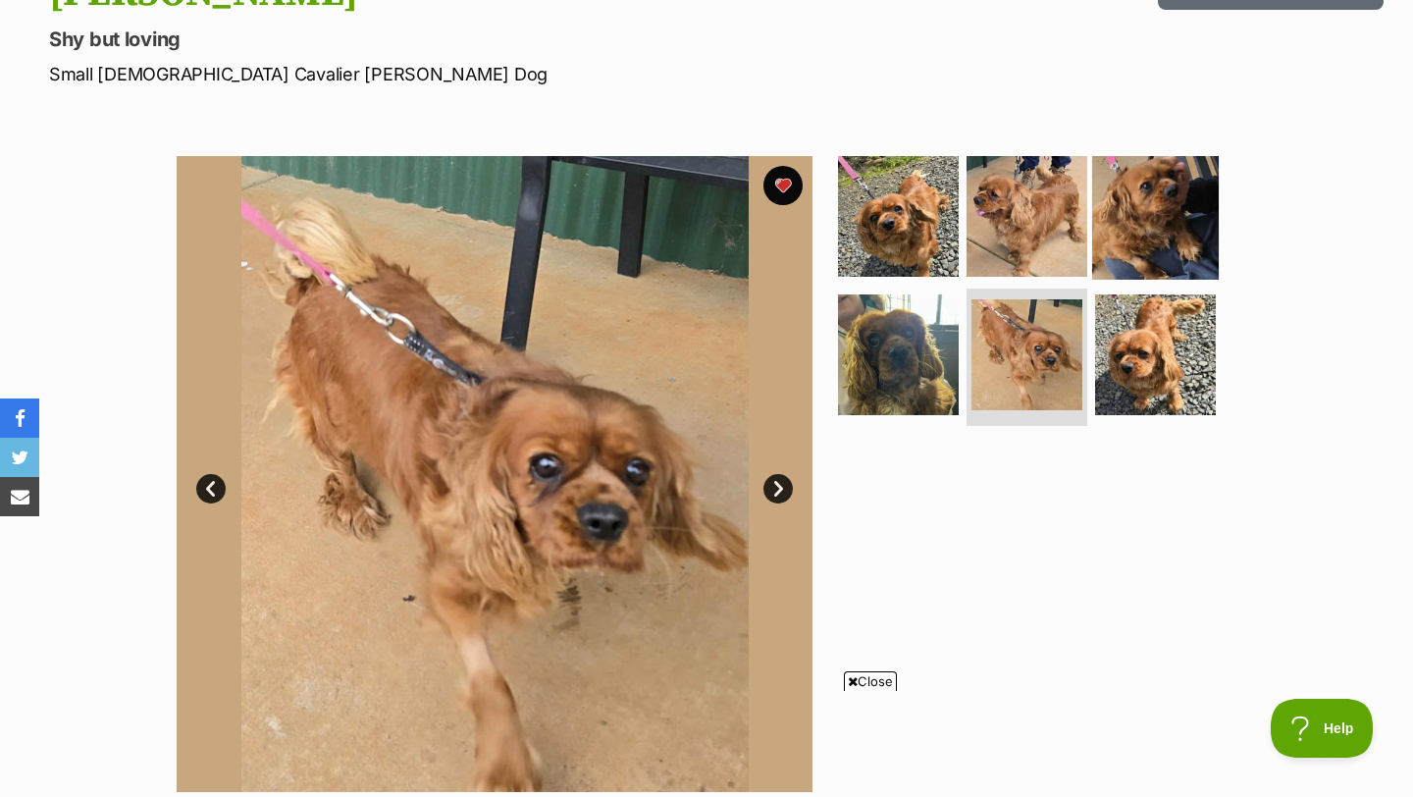
click at [1115, 222] on img at bounding box center [1155, 215] width 127 height 127
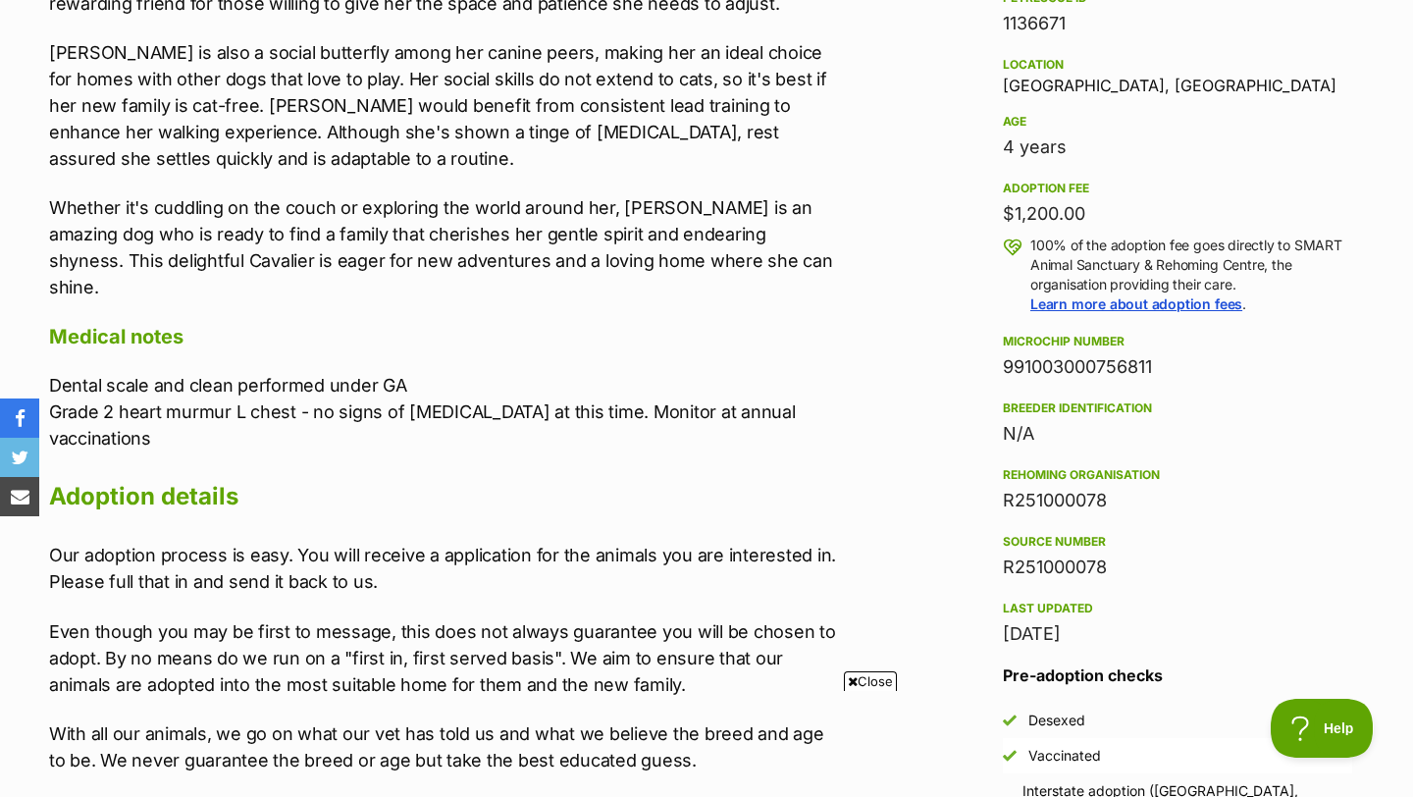
scroll to position [1223, 0]
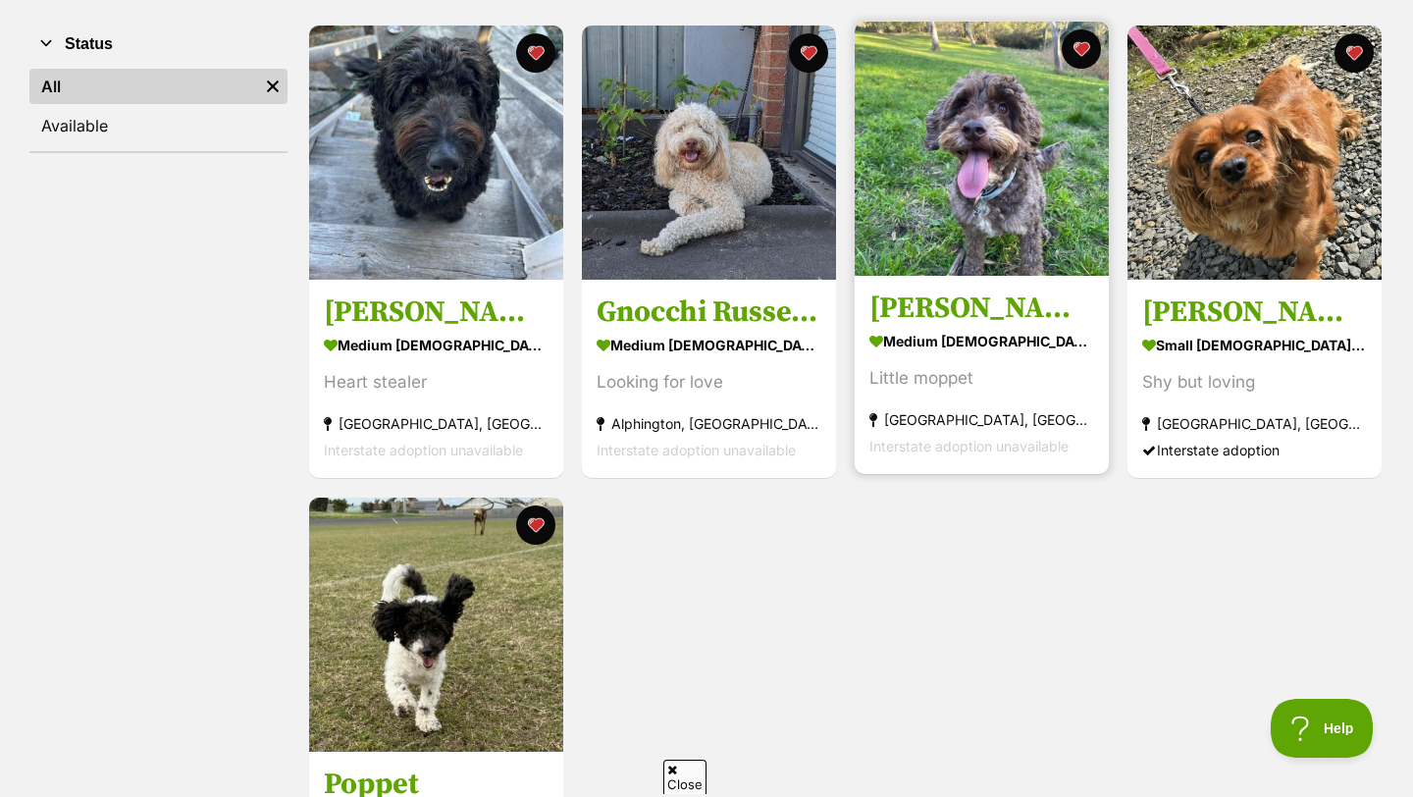
click at [896, 305] on h3 "[PERSON_NAME]" at bounding box center [981, 308] width 225 height 37
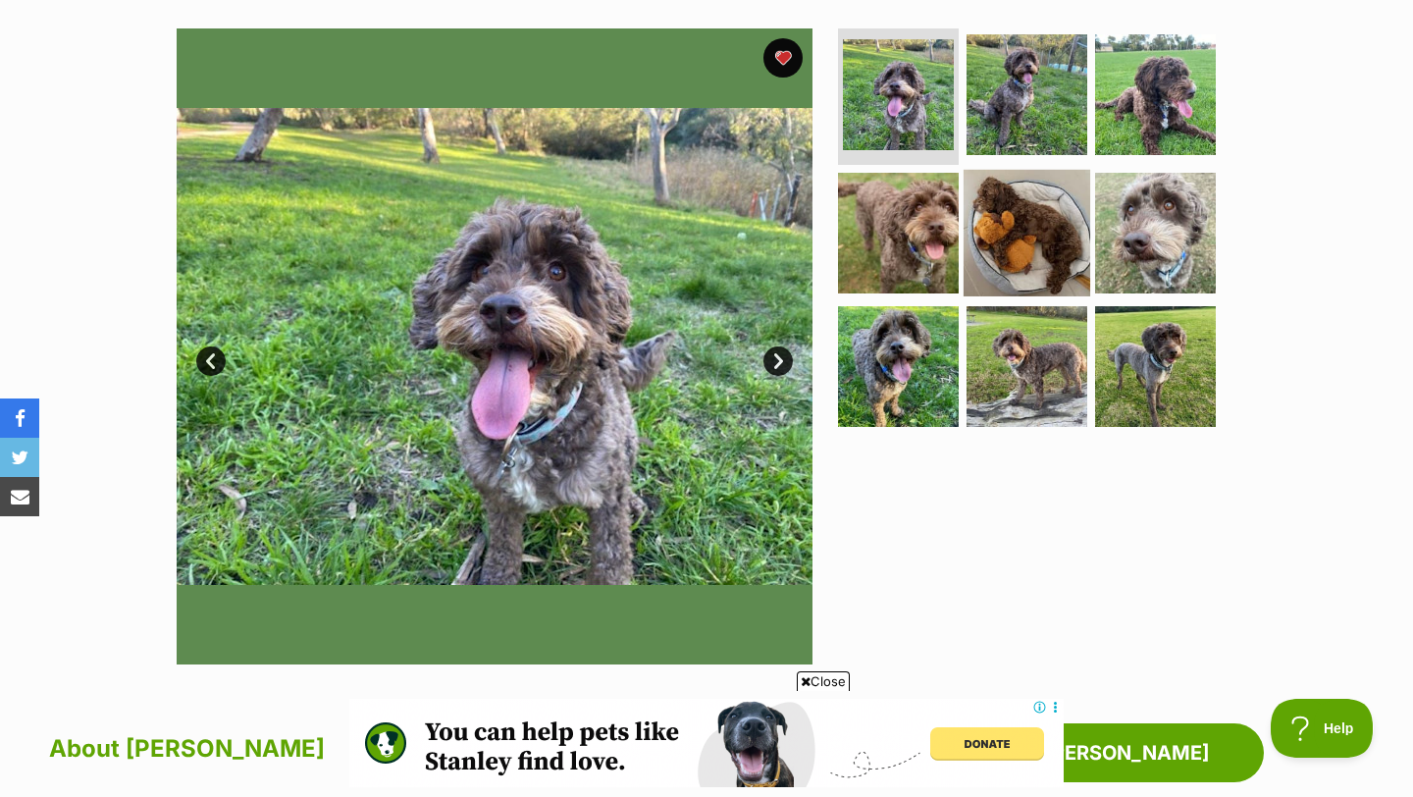
click at [988, 224] on img at bounding box center [1027, 233] width 127 height 127
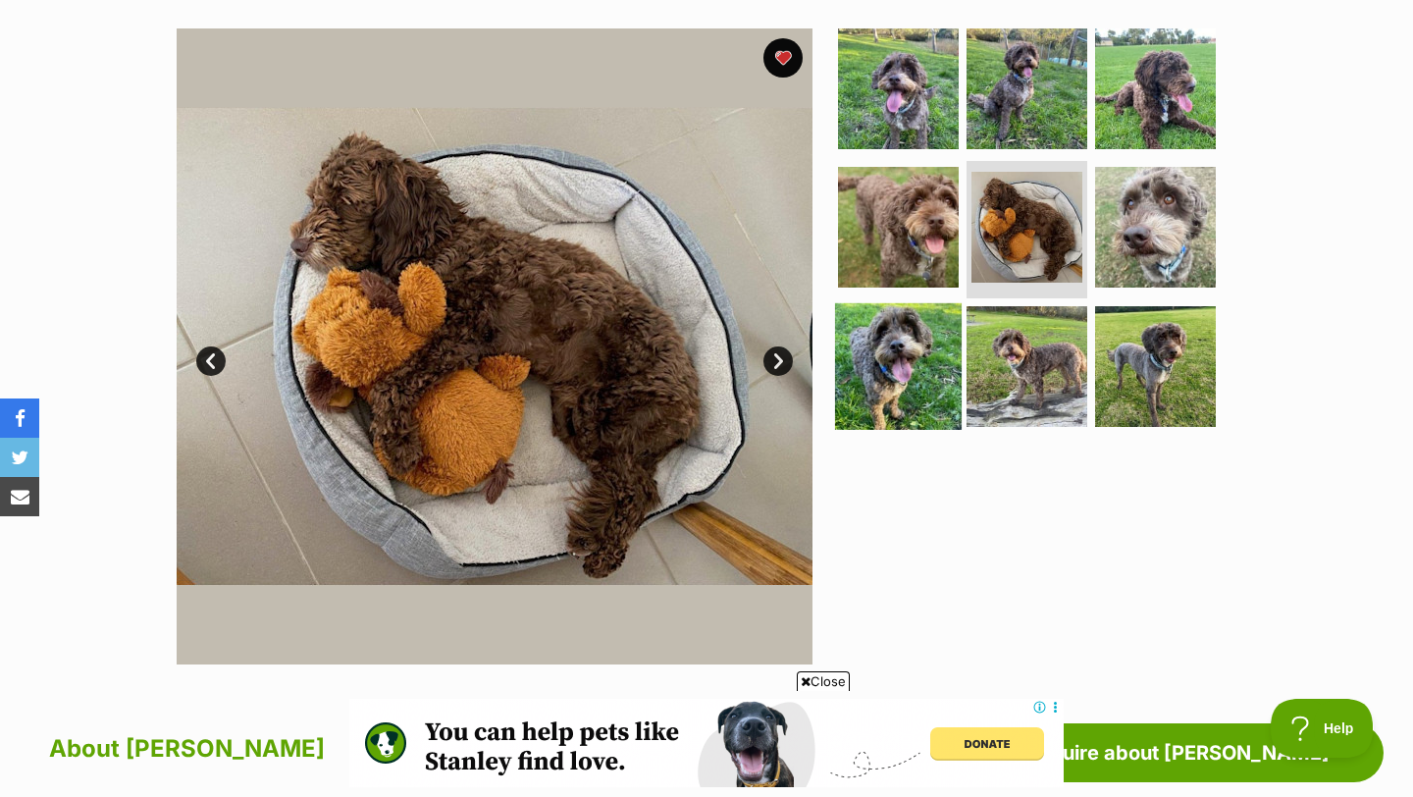
click at [929, 385] on img at bounding box center [898, 366] width 127 height 127
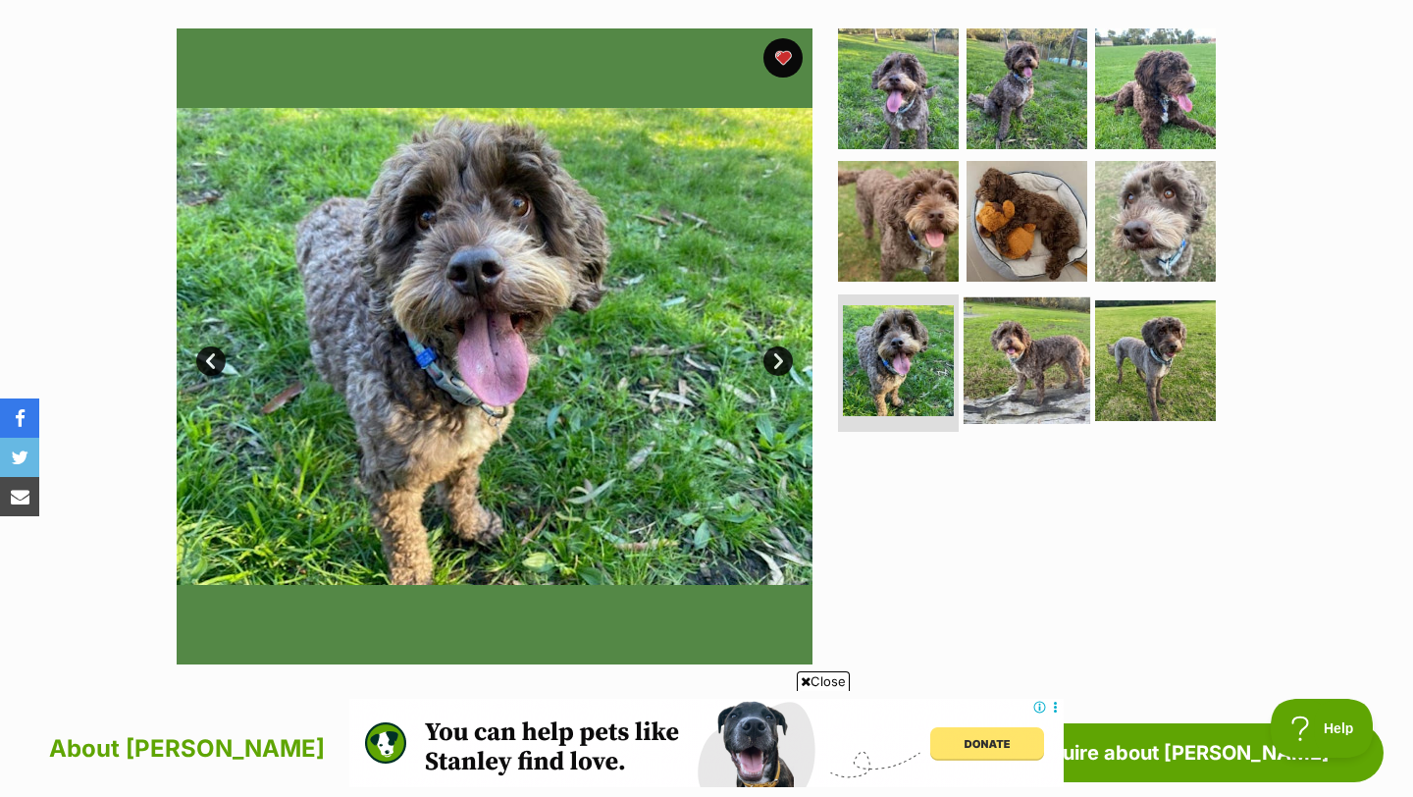
click at [1021, 388] on img at bounding box center [1027, 360] width 127 height 127
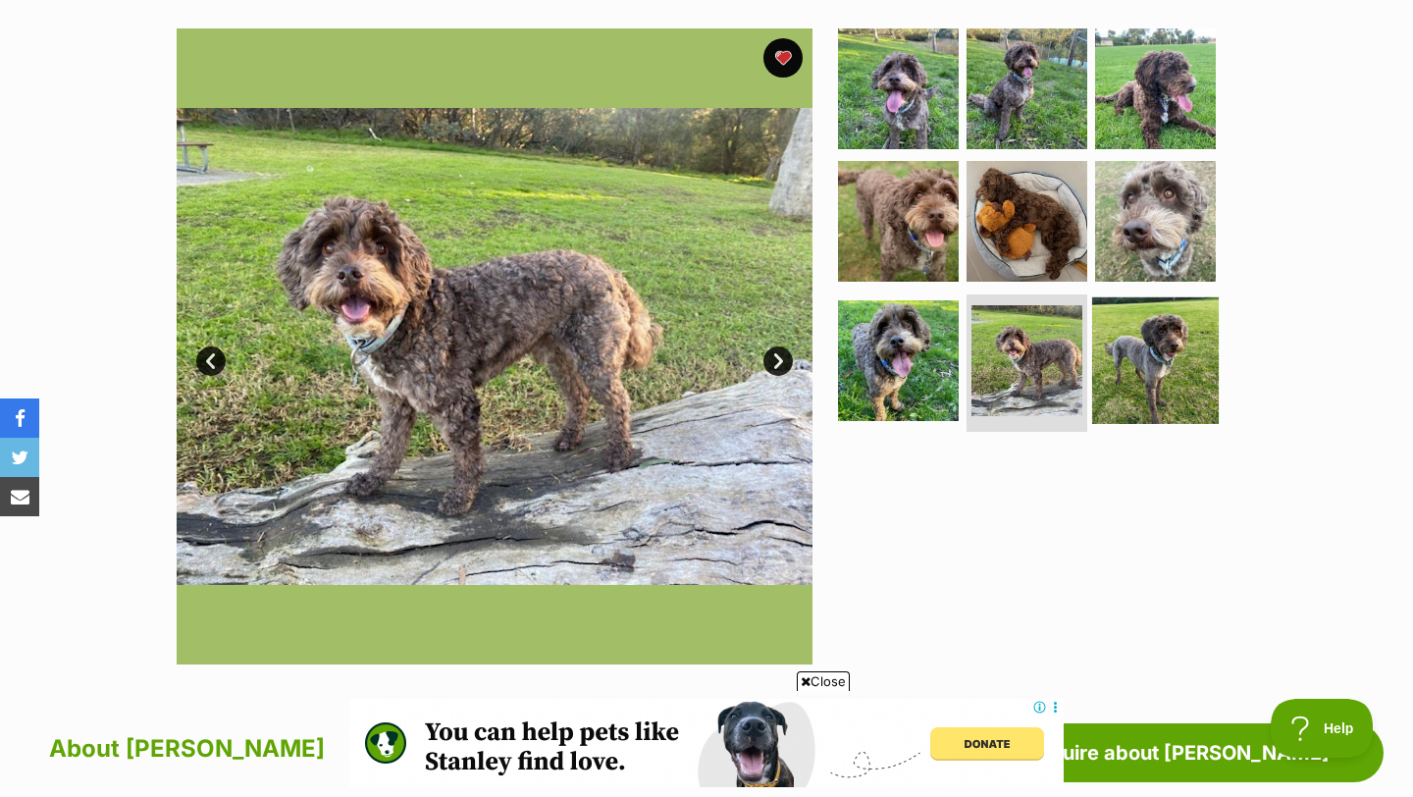
click at [1106, 370] on img at bounding box center [1155, 360] width 127 height 127
